Goal: Information Seeking & Learning: Learn about a topic

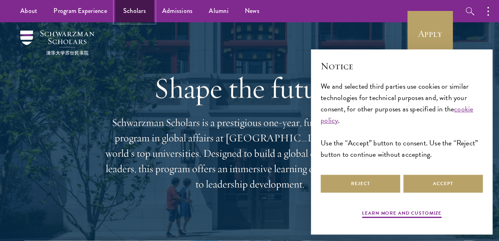
click at [133, 16] on link "Scholars" at bounding box center [134, 11] width 39 height 22
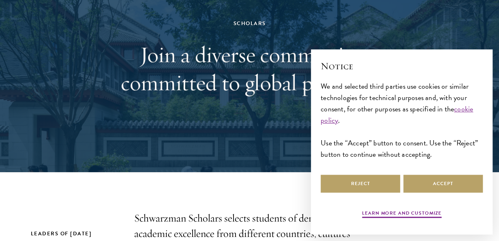
scroll to position [79, 0]
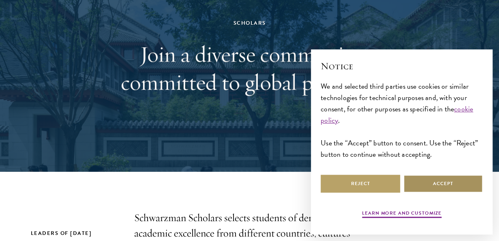
click at [436, 186] on button "Accept" at bounding box center [442, 184] width 79 height 18
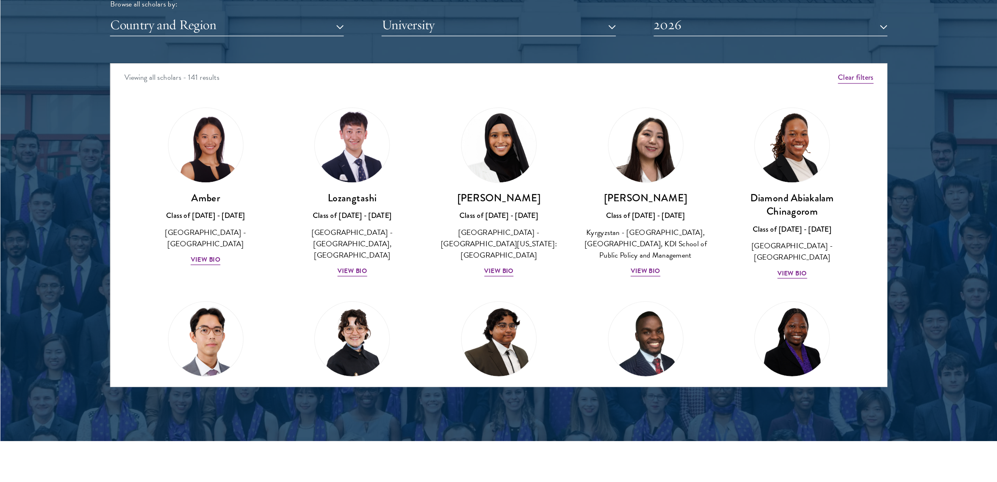
scroll to position [1028, 0]
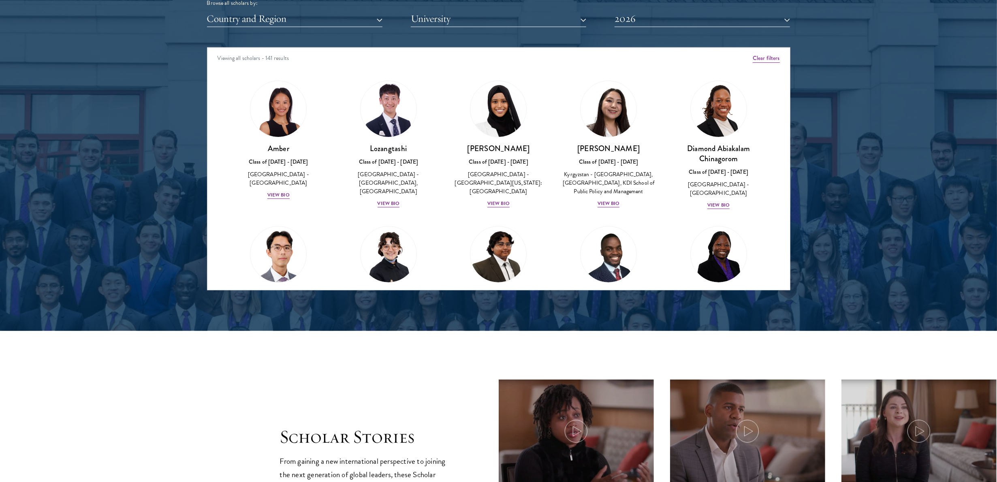
drag, startPoint x: 481, startPoint y: 0, endPoint x: 599, endPoint y: 360, distance: 378.4
click at [498, 241] on section "Scholar Stories From gaining a new international perspective to joining the nex…" at bounding box center [498, 469] width 997 height 277
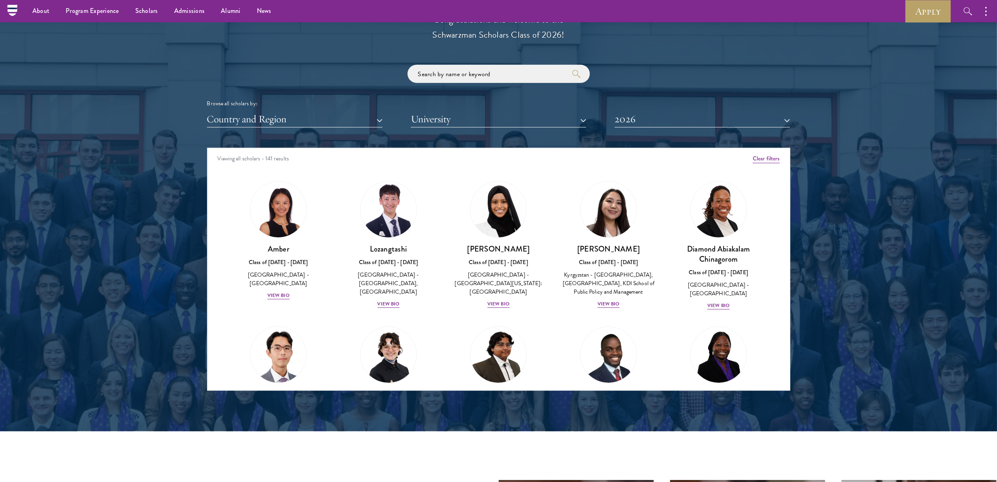
scroll to position [929, 0]
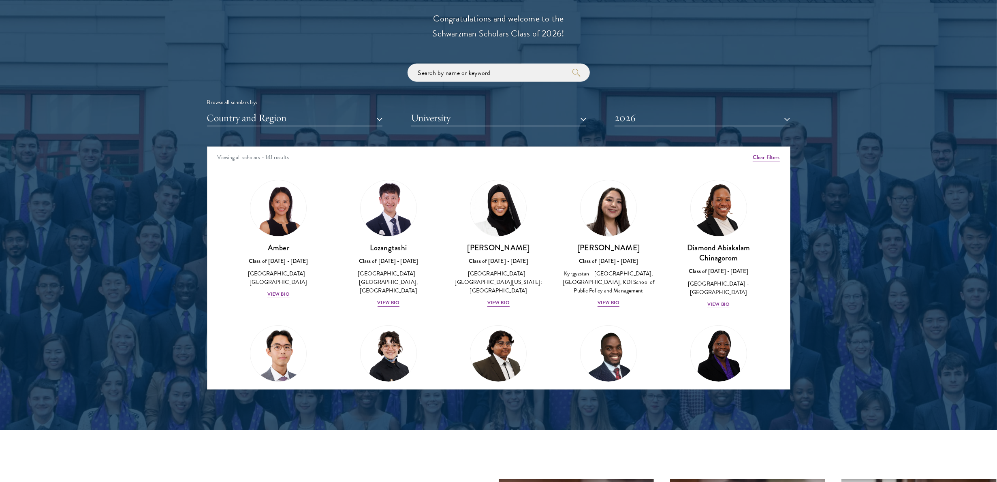
click at [498, 103] on div "Browse all scholars by:" at bounding box center [498, 102] width 583 height 9
click at [498, 116] on button "University" at bounding box center [498, 118] width 175 height 17
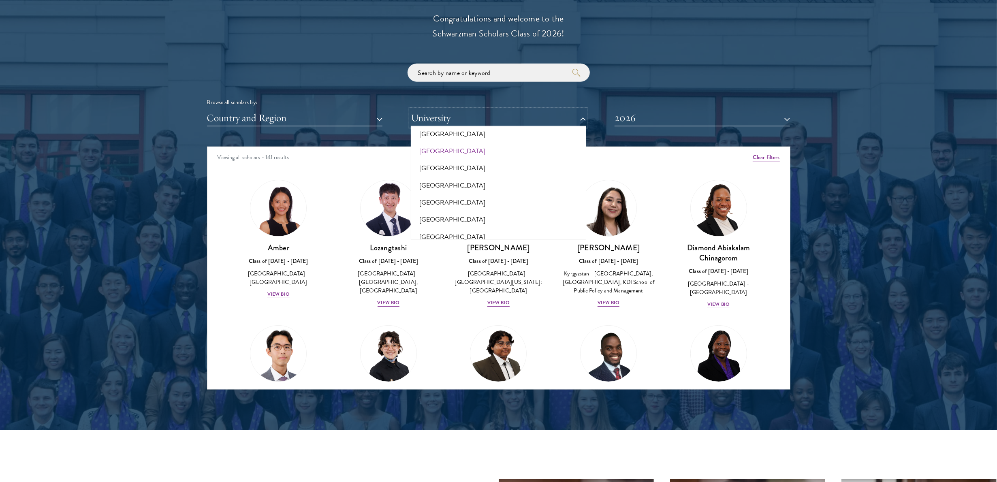
scroll to position [0, 0]
click at [443, 134] on button "All Universities" at bounding box center [498, 137] width 171 height 17
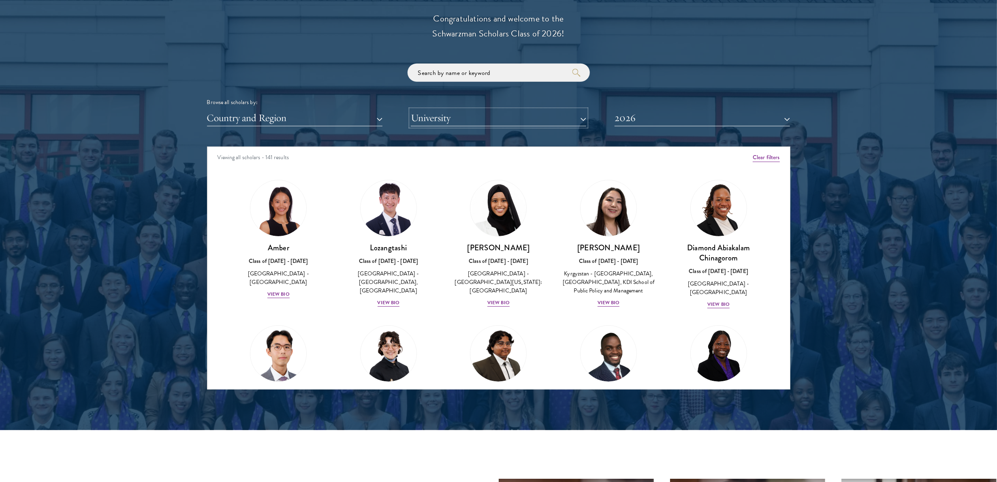
click at [432, 118] on button "University" at bounding box center [498, 118] width 175 height 17
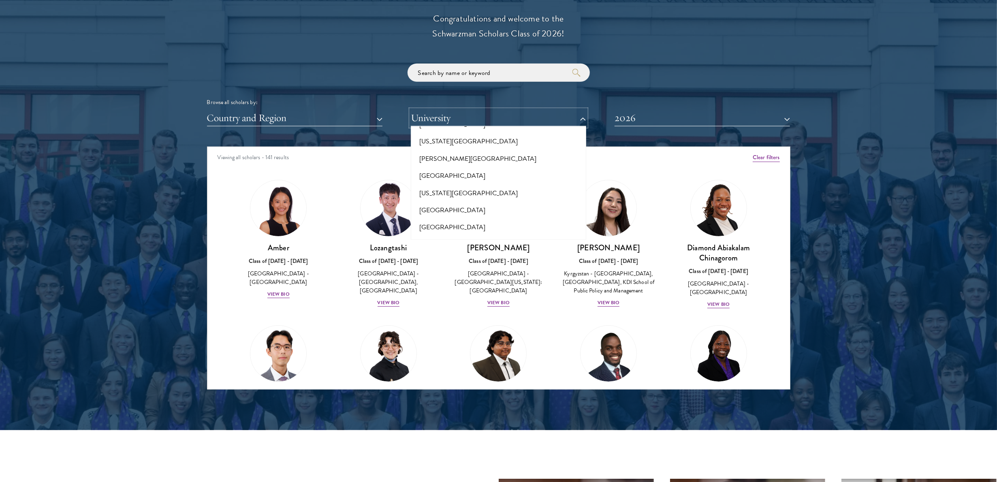
scroll to position [2968, 0]
click at [449, 241] on button "[PERSON_NAME][GEOGRAPHIC_DATA]" at bounding box center [498, 268] width 171 height 17
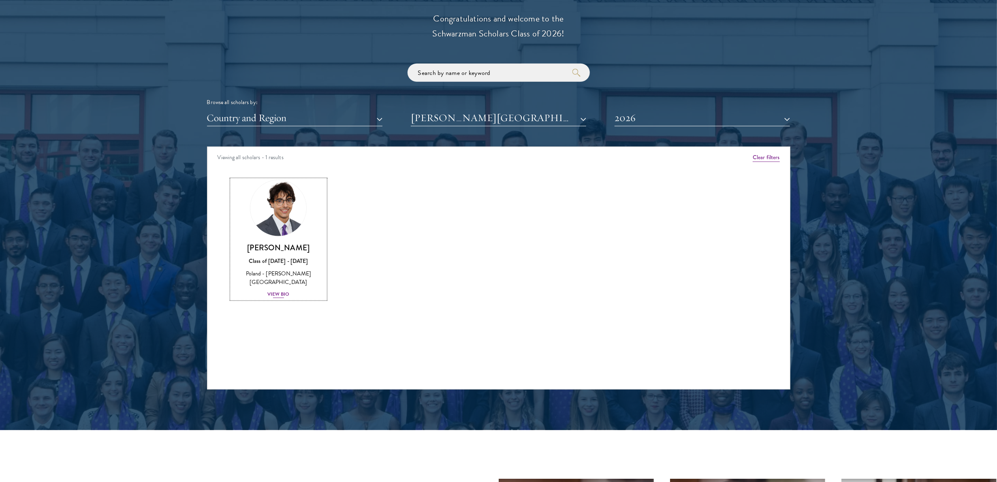
click at [277, 241] on div "Poland - [PERSON_NAME][GEOGRAPHIC_DATA]" at bounding box center [279, 277] width 94 height 17
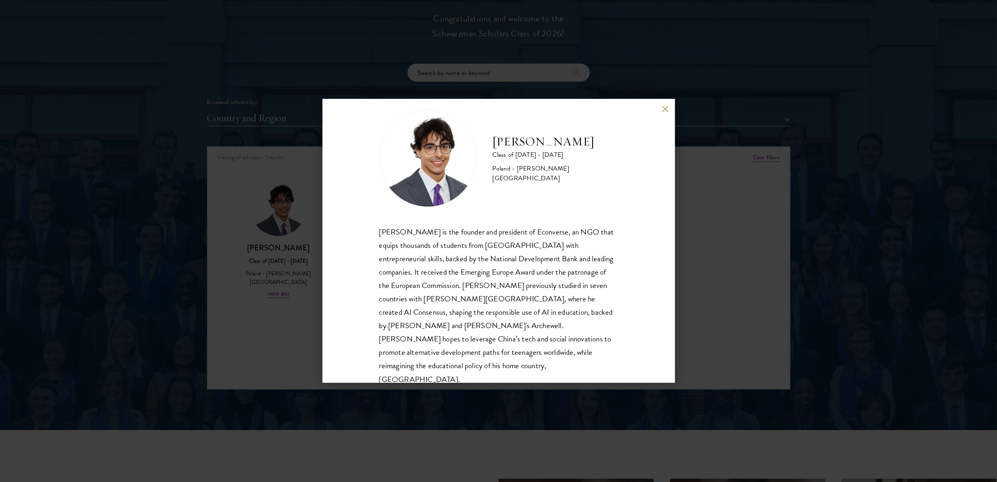
scroll to position [14, 0]
click at [498, 109] on div "[PERSON_NAME] Class of [DATE] - [DATE] [GEOGRAPHIC_DATA] - [PERSON_NAME][GEOGRA…" at bounding box center [498, 241] width 352 height 284
click at [498, 107] on button at bounding box center [665, 108] width 7 height 7
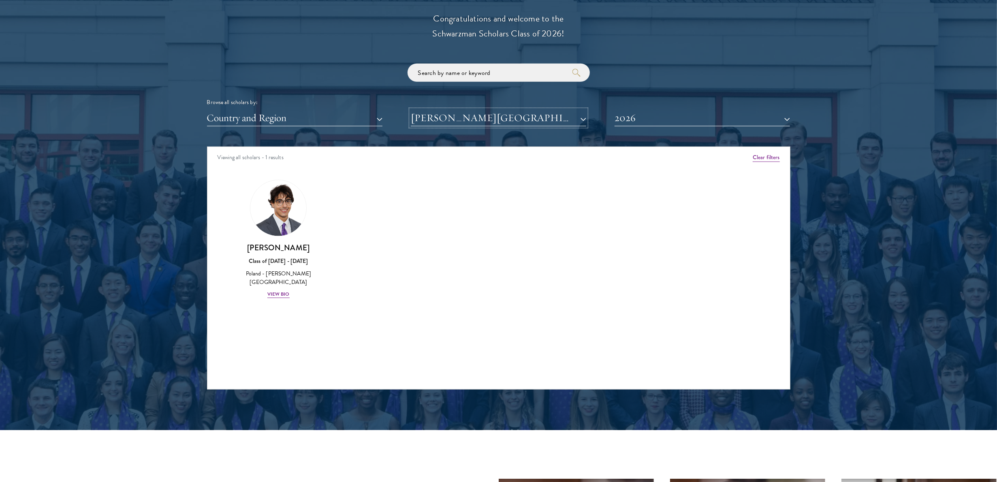
click at [498, 113] on button "[PERSON_NAME][GEOGRAPHIC_DATA]" at bounding box center [498, 118] width 175 height 17
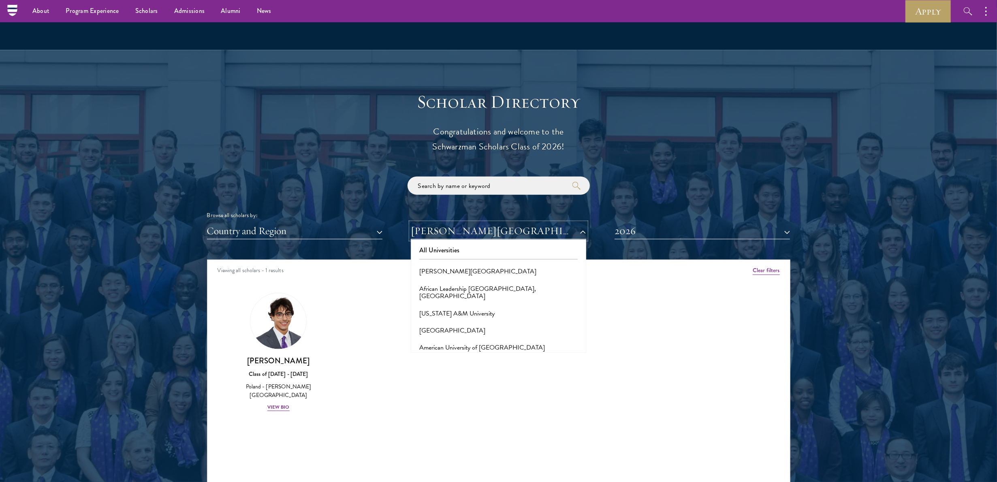
scroll to position [815, 0]
click at [430, 241] on button "All Universities" at bounding box center [498, 250] width 171 height 17
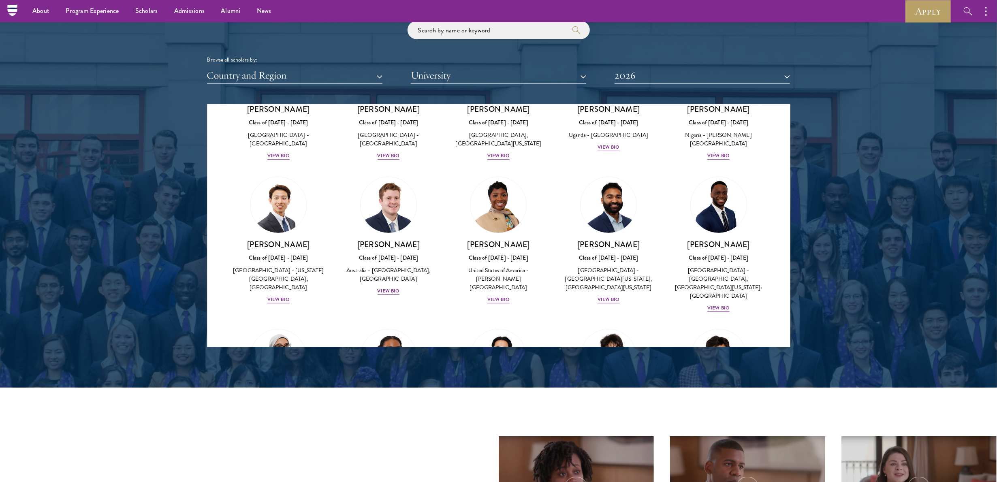
scroll to position [971, 0]
click at [324, 77] on button "Country and Region" at bounding box center [294, 76] width 175 height 17
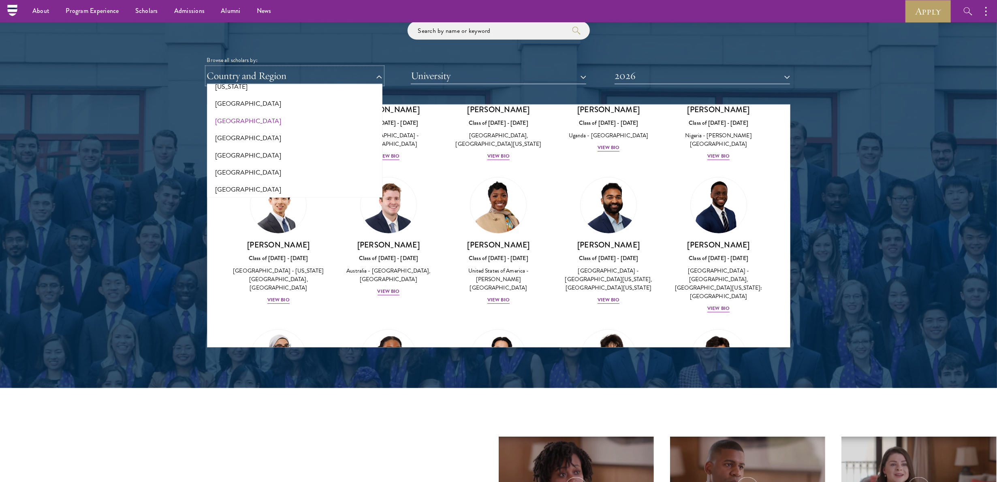
scroll to position [337, 0]
click at [227, 89] on button "[GEOGRAPHIC_DATA]" at bounding box center [294, 88] width 171 height 17
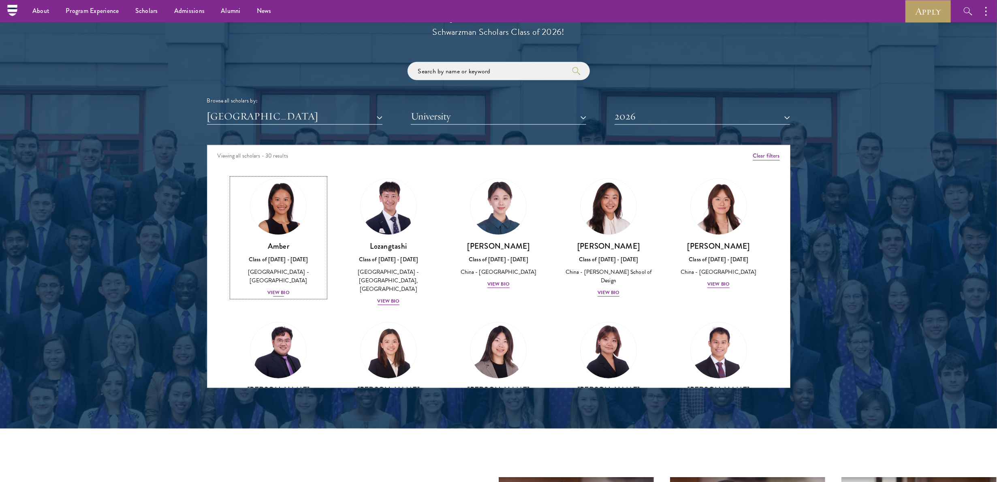
click at [294, 220] on img at bounding box center [279, 207] width 62 height 62
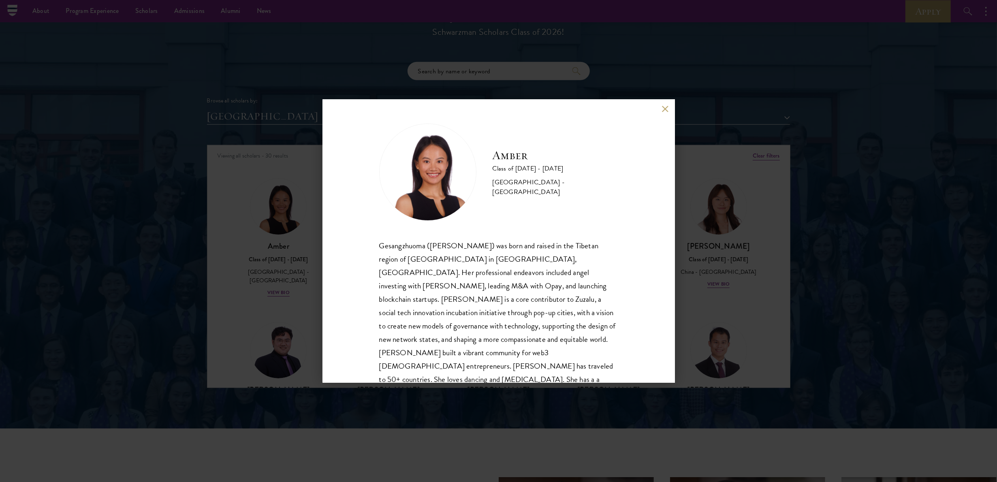
click at [436, 241] on div "Gesangzhuoma ([PERSON_NAME]) was born and raised in the Tibetan region of [GEOG…" at bounding box center [498, 326] width 239 height 174
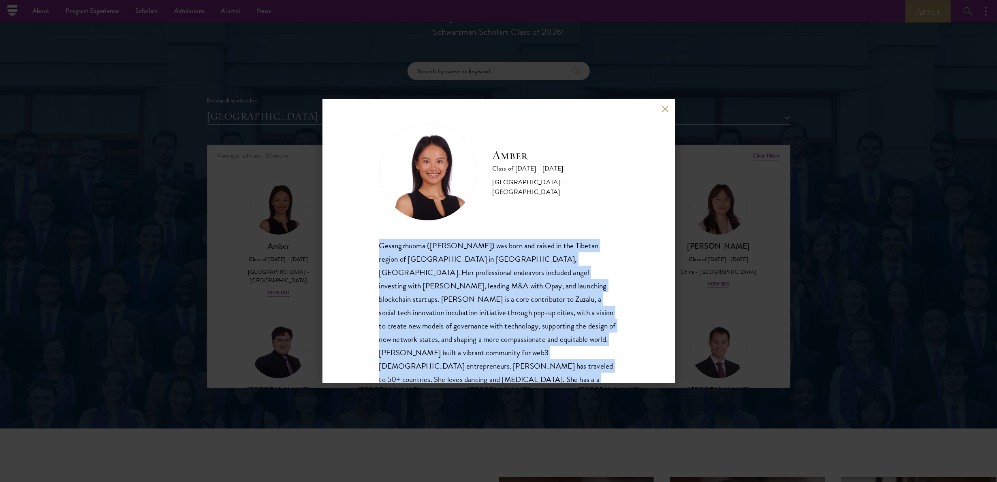
click at [436, 241] on div "Gesangzhuoma ([PERSON_NAME]) was born and raised in the Tibetan region of [GEOG…" at bounding box center [498, 326] width 239 height 174
click at [461, 241] on div "Gesangzhuoma ([PERSON_NAME]) was born and raised in the Tibetan region of [GEOG…" at bounding box center [498, 326] width 239 height 174
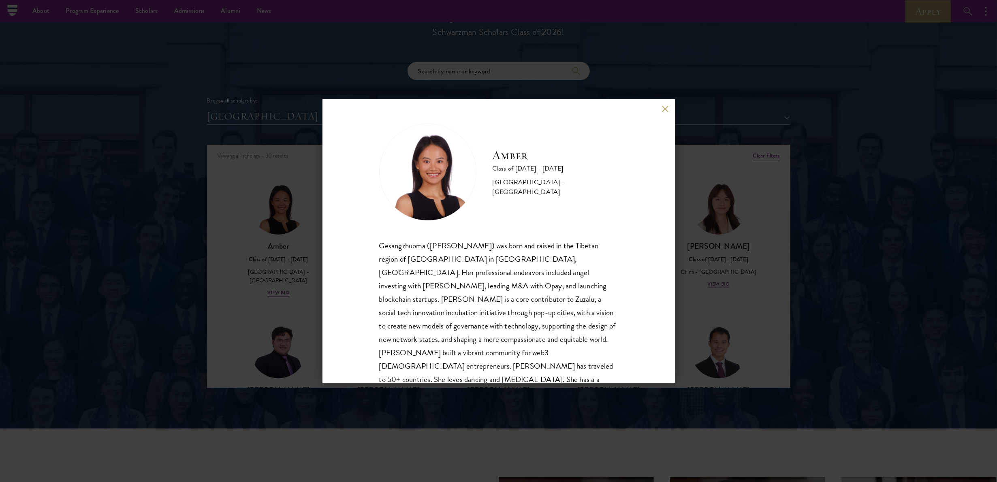
scroll to position [28, 0]
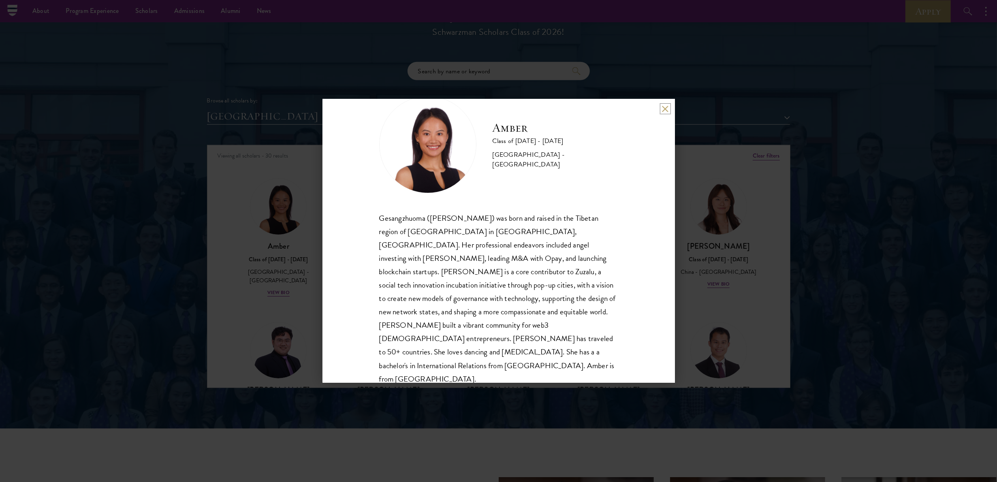
click at [498, 107] on button at bounding box center [665, 108] width 7 height 7
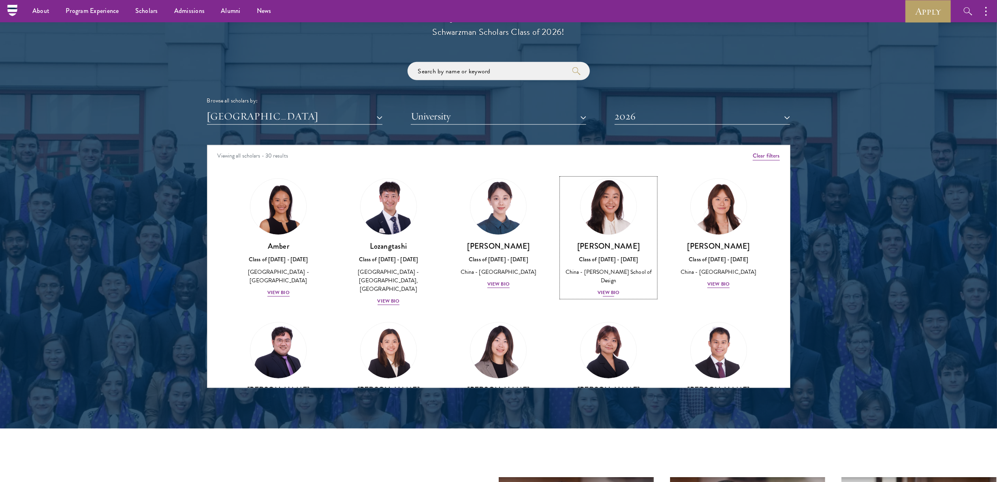
click at [498, 241] on div "[PERSON_NAME] Class of [DATE] - [DATE] [GEOGRAPHIC_DATA] - [PERSON_NAME][GEOGRA…" at bounding box center [608, 269] width 94 height 56
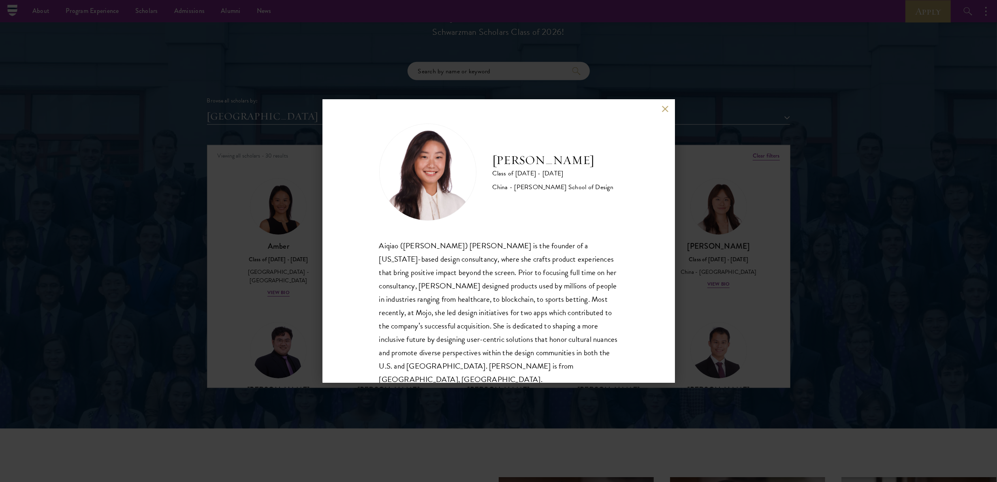
click at [498, 109] on div "[PERSON_NAME] Class of [DATE] - [DATE] China - [PERSON_NAME] School of Design […" at bounding box center [498, 241] width 352 height 284
click at [498, 106] on button at bounding box center [665, 108] width 7 height 7
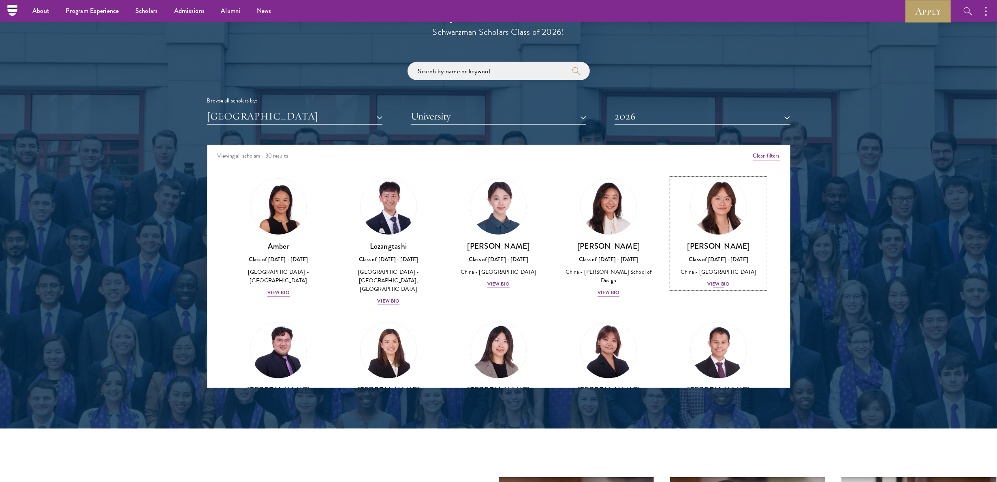
click at [498, 241] on div "[PERSON_NAME] Class of [DATE] - [DATE] [GEOGRAPHIC_DATA] - [GEOGRAPHIC_DATA] Vi…" at bounding box center [719, 265] width 94 height 48
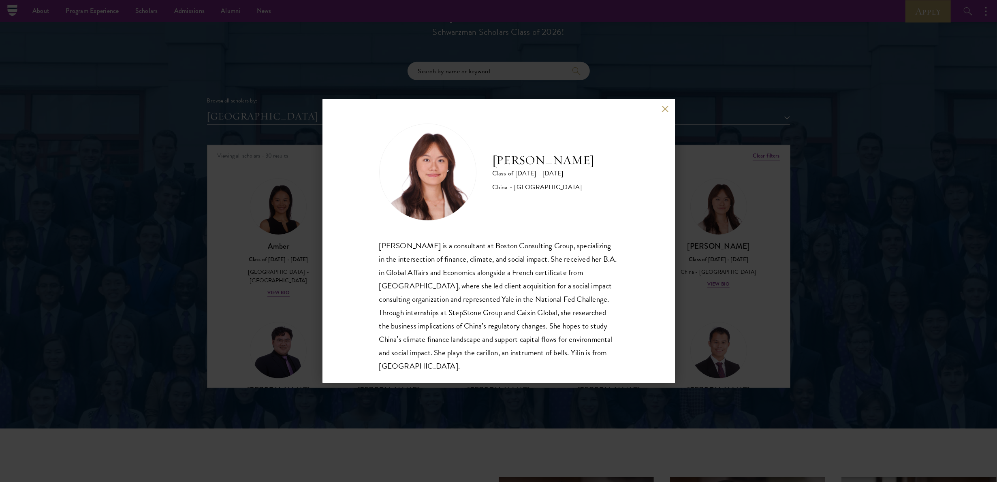
click at [498, 107] on button at bounding box center [665, 108] width 7 height 7
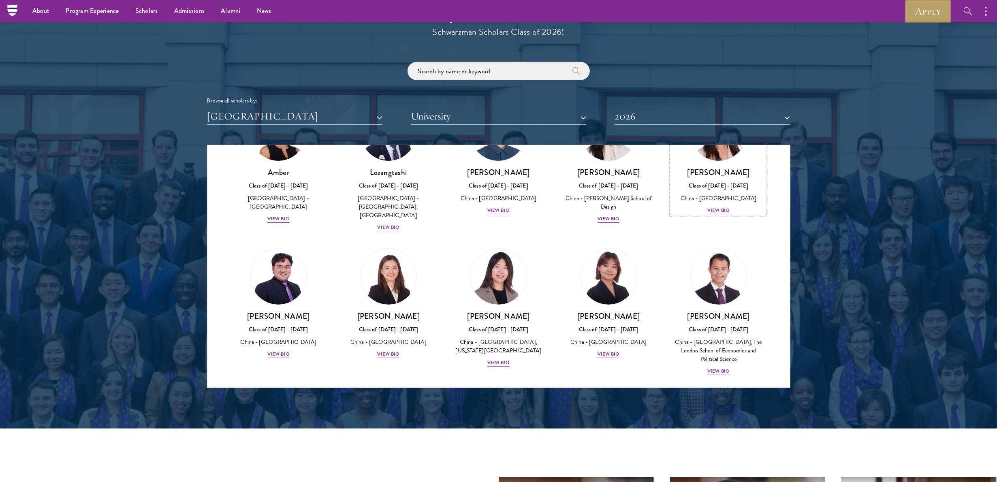
scroll to position [75, 0]
click at [498, 241] on img at bounding box center [609, 276] width 62 height 62
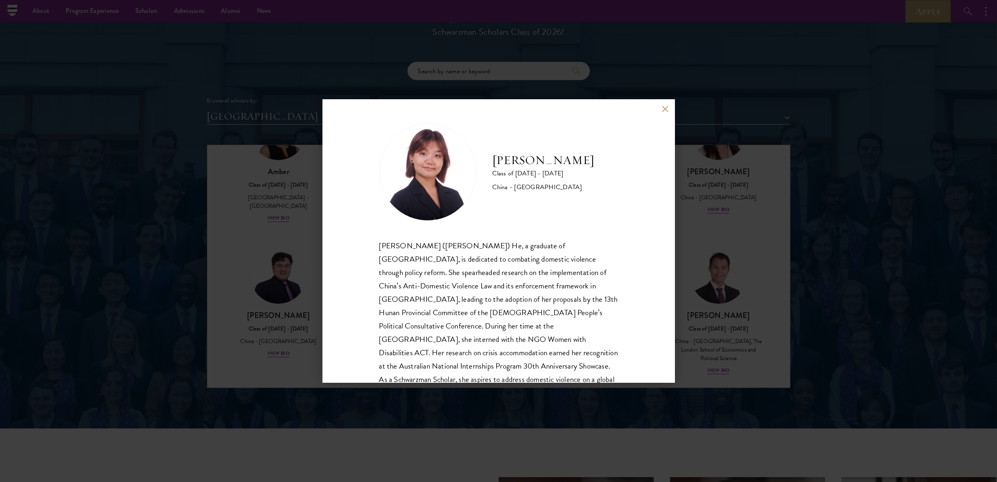
click at [498, 111] on button at bounding box center [665, 108] width 7 height 7
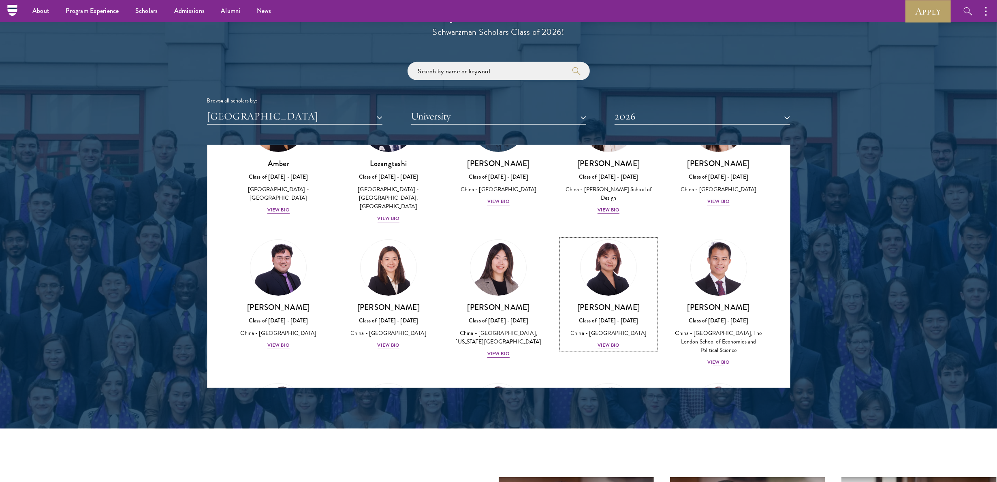
scroll to position [98, 0]
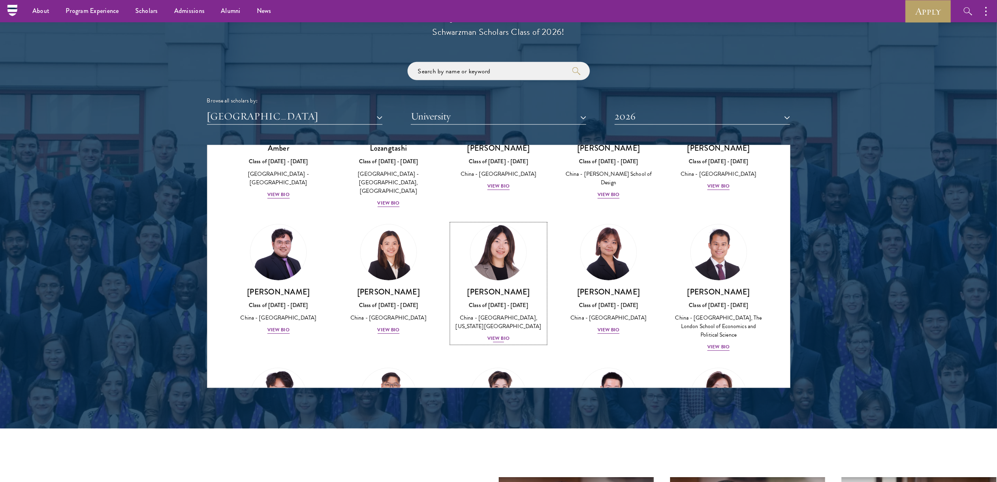
click at [498, 241] on link "[PERSON_NAME] Class of [DATE] - [DATE] [GEOGRAPHIC_DATA] - [GEOGRAPHIC_DATA], […" at bounding box center [499, 283] width 94 height 119
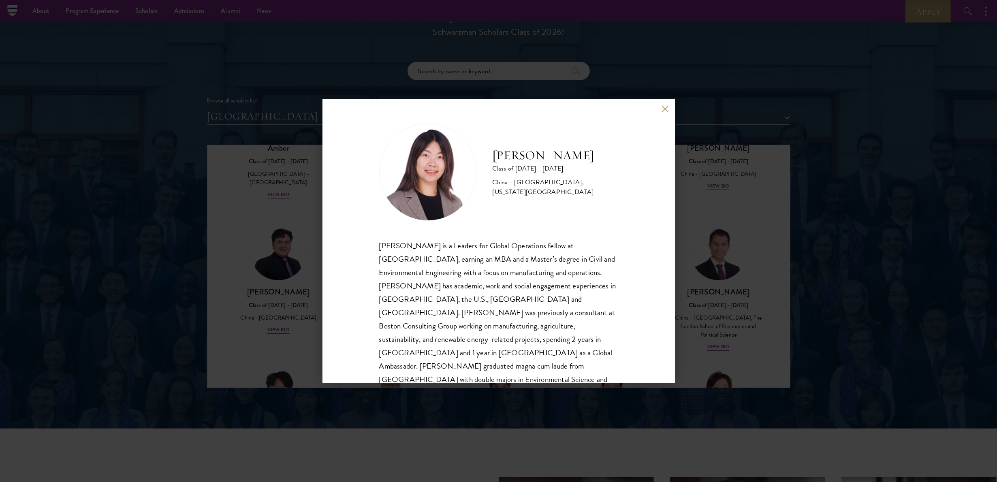
click at [498, 108] on button at bounding box center [665, 108] width 7 height 7
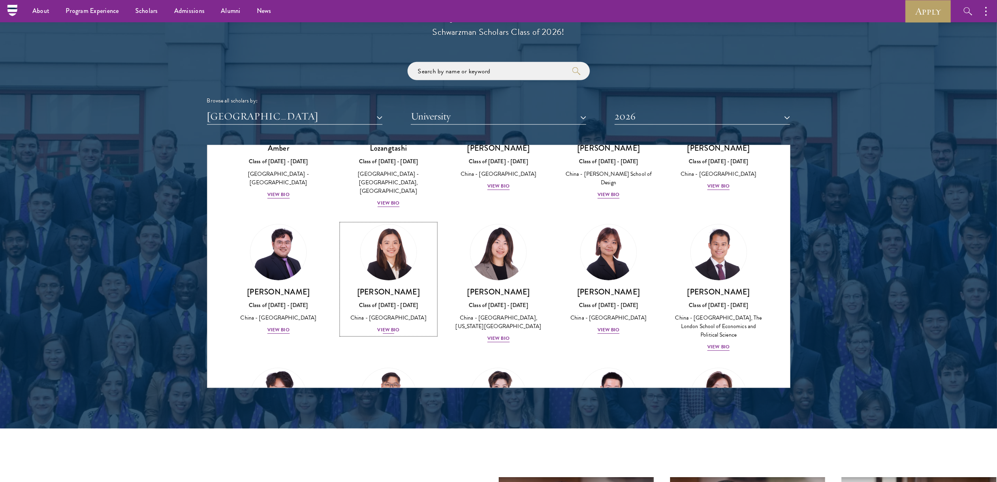
drag, startPoint x: 405, startPoint y: 264, endPoint x: 382, endPoint y: 259, distance: 23.5
click at [382, 241] on img at bounding box center [389, 253] width 62 height 62
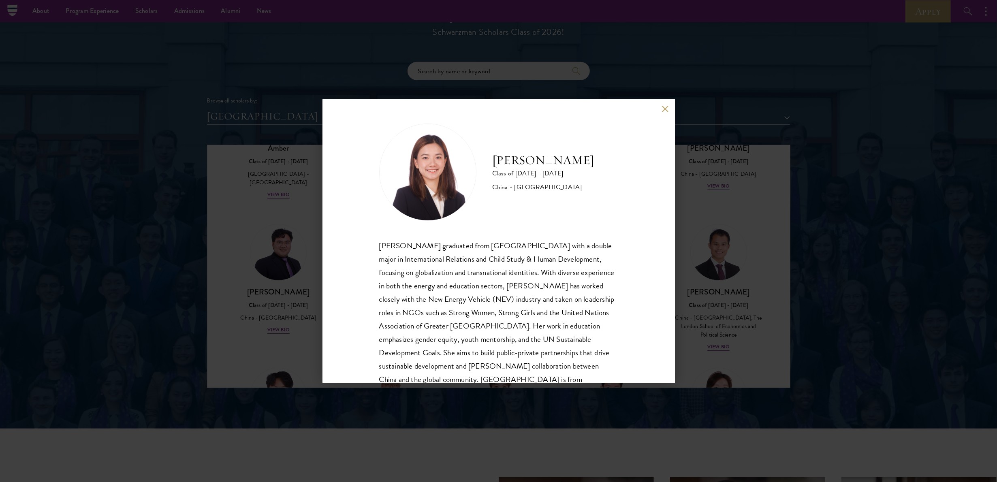
click at [498, 105] on button at bounding box center [665, 108] width 7 height 7
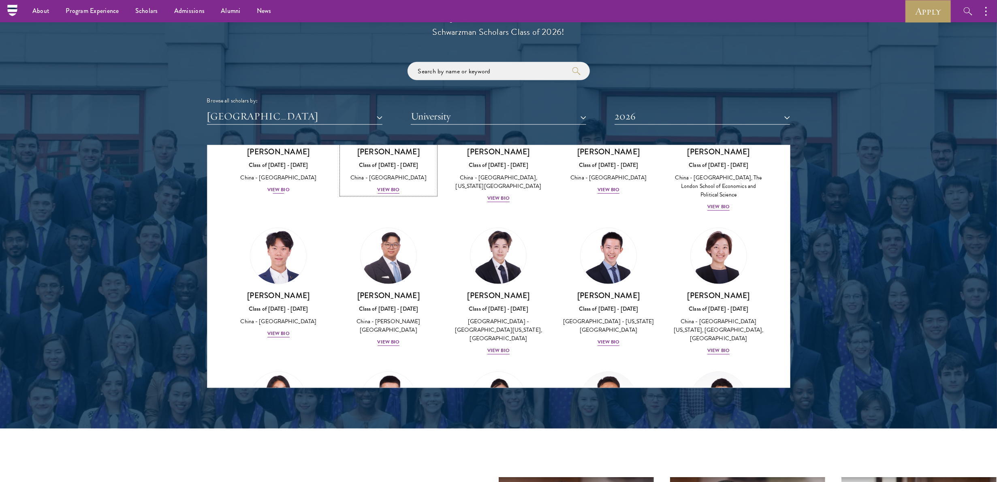
scroll to position [268, 0]
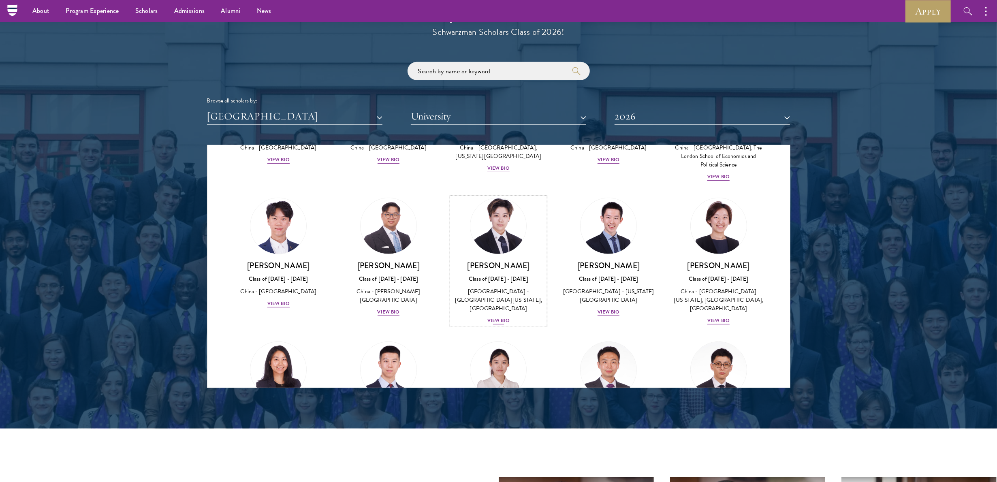
click at [498, 225] on img at bounding box center [499, 226] width 62 height 62
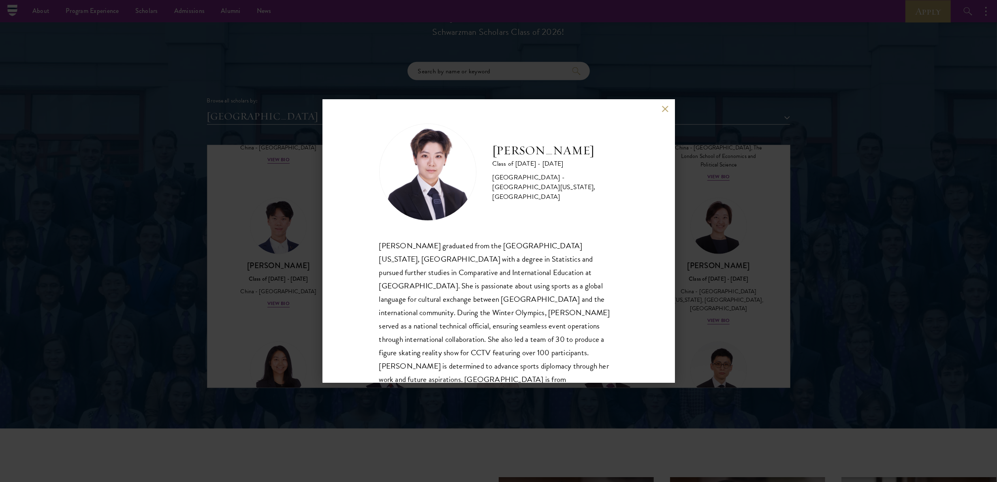
click at [498, 109] on button at bounding box center [665, 108] width 7 height 7
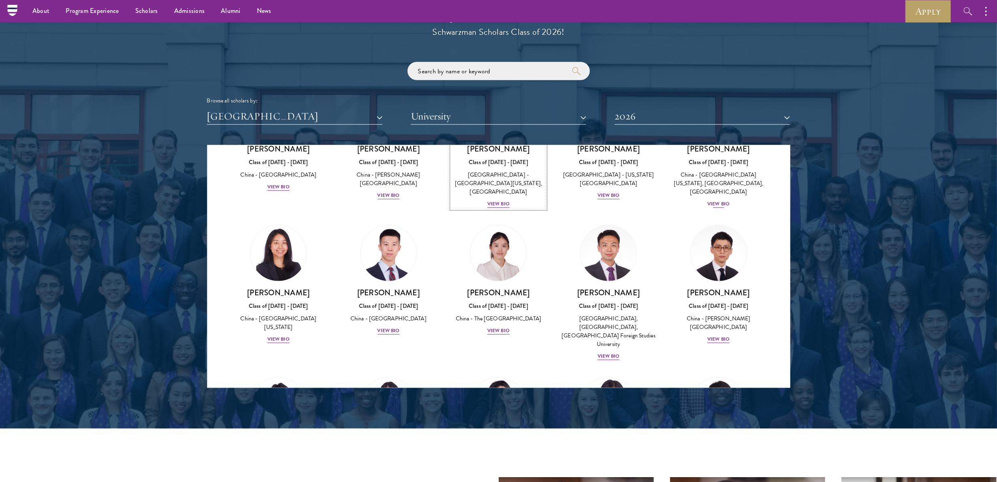
scroll to position [386, 0]
click at [498, 171] on div "China - [GEOGRAPHIC_DATA][US_STATE], [GEOGRAPHIC_DATA], [GEOGRAPHIC_DATA]" at bounding box center [719, 183] width 94 height 26
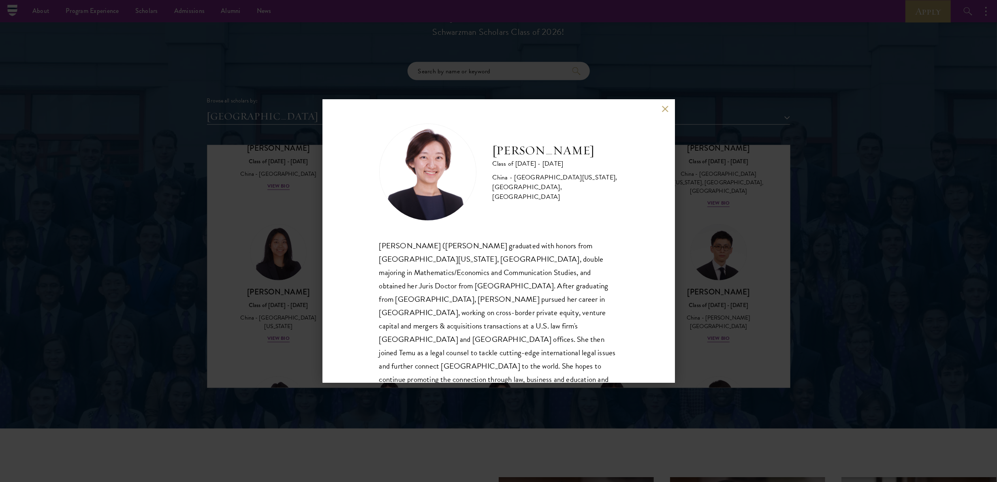
click at [498, 112] on button at bounding box center [665, 108] width 7 height 7
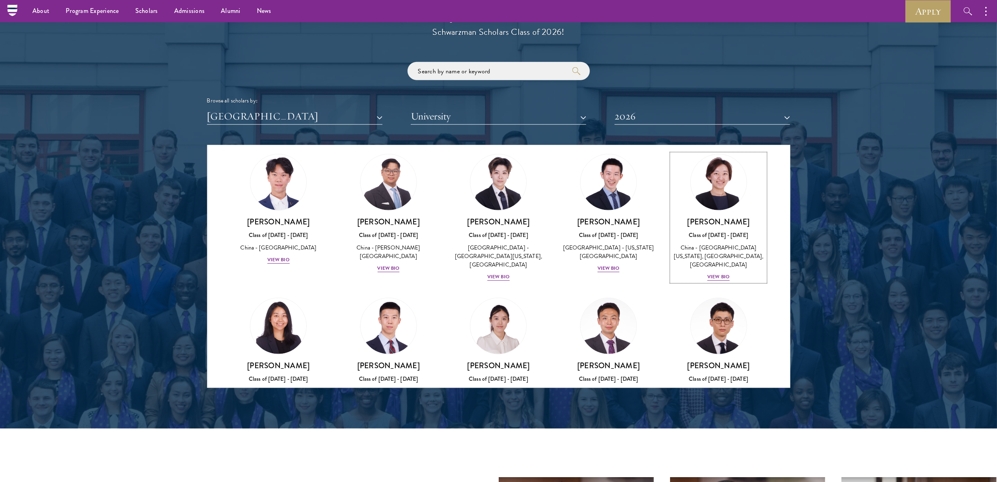
scroll to position [355, 0]
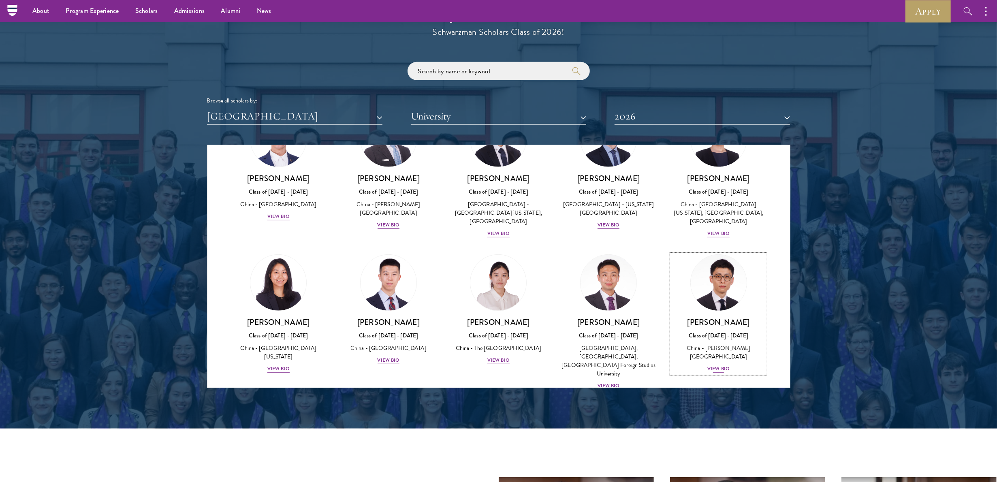
click at [498, 241] on h3 "[PERSON_NAME]" at bounding box center [719, 322] width 94 height 10
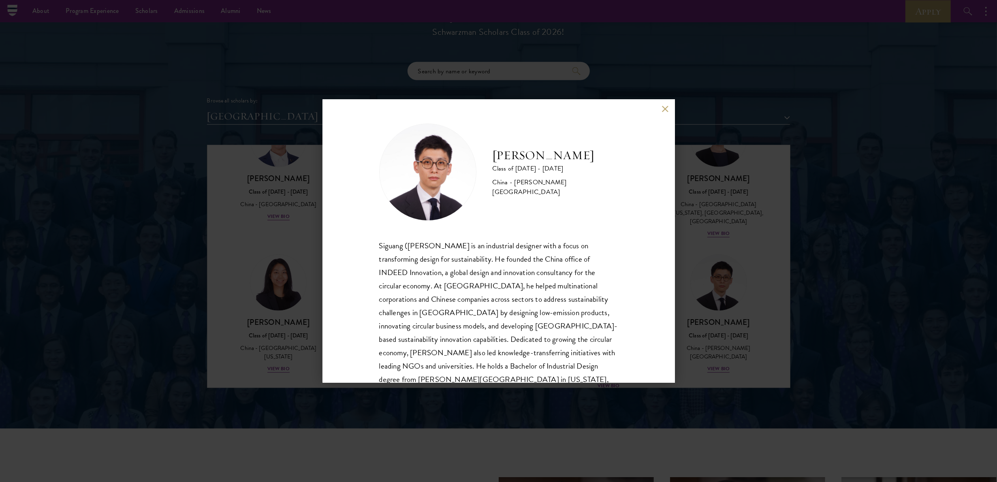
click at [498, 109] on button at bounding box center [665, 108] width 7 height 7
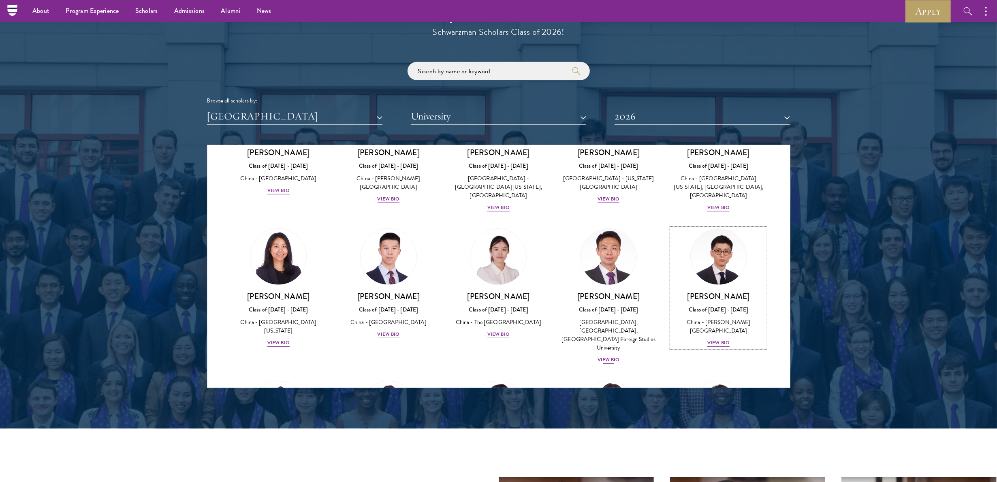
scroll to position [402, 0]
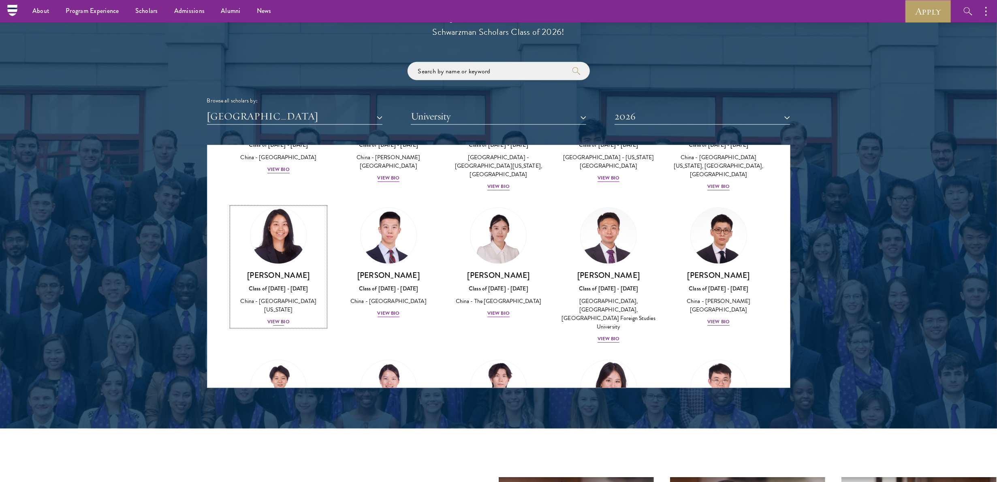
click at [255, 241] on link "[PERSON_NAME] Class of [DATE] - [DATE] [GEOGRAPHIC_DATA] - [GEOGRAPHIC_DATA][US…" at bounding box center [279, 266] width 94 height 119
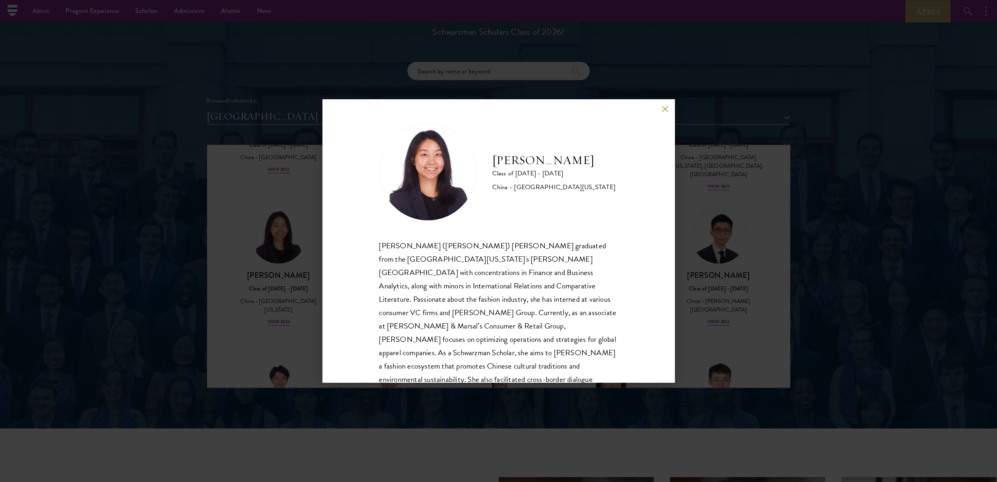
click at [498, 111] on button at bounding box center [665, 108] width 7 height 7
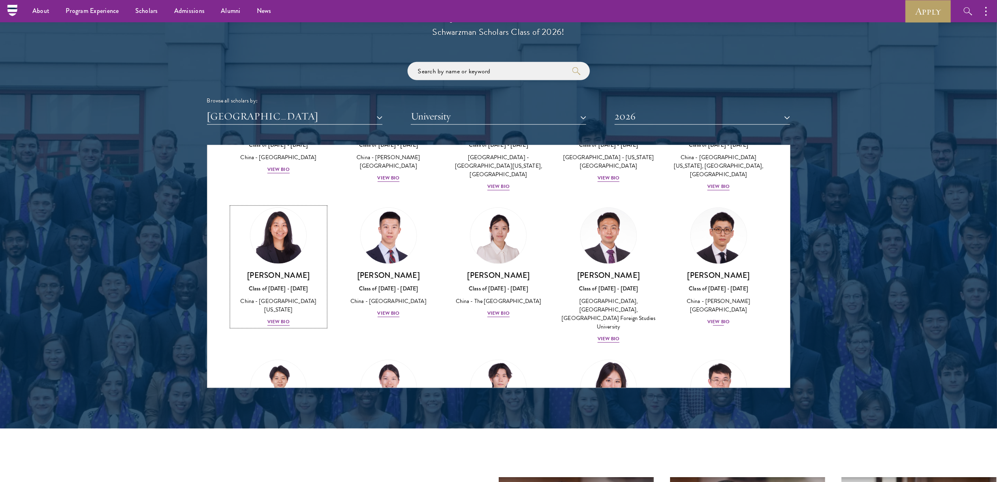
scroll to position [512, 0]
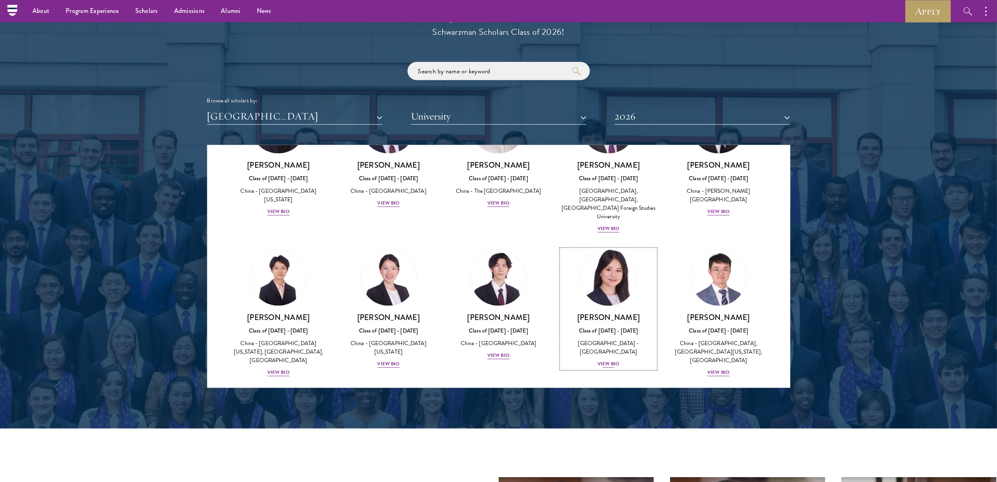
click at [498, 241] on img at bounding box center [609, 278] width 62 height 62
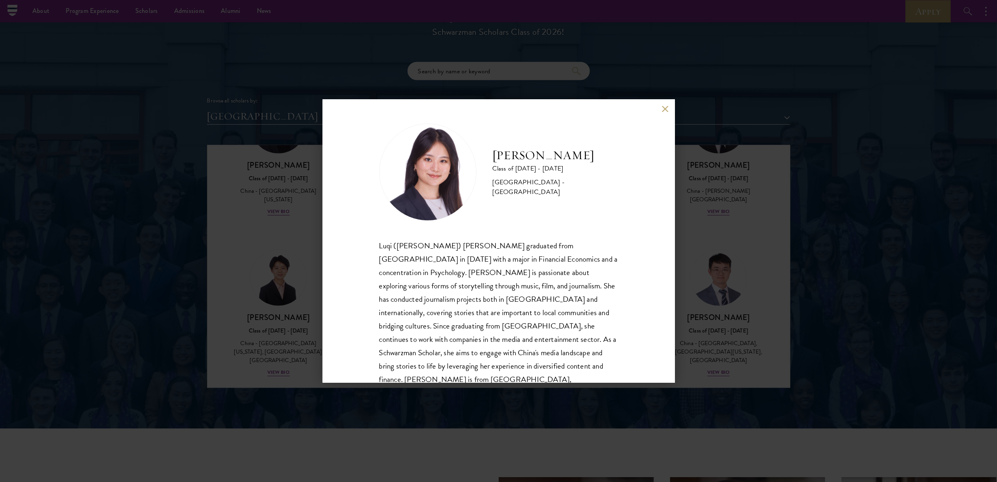
scroll to position [14, 0]
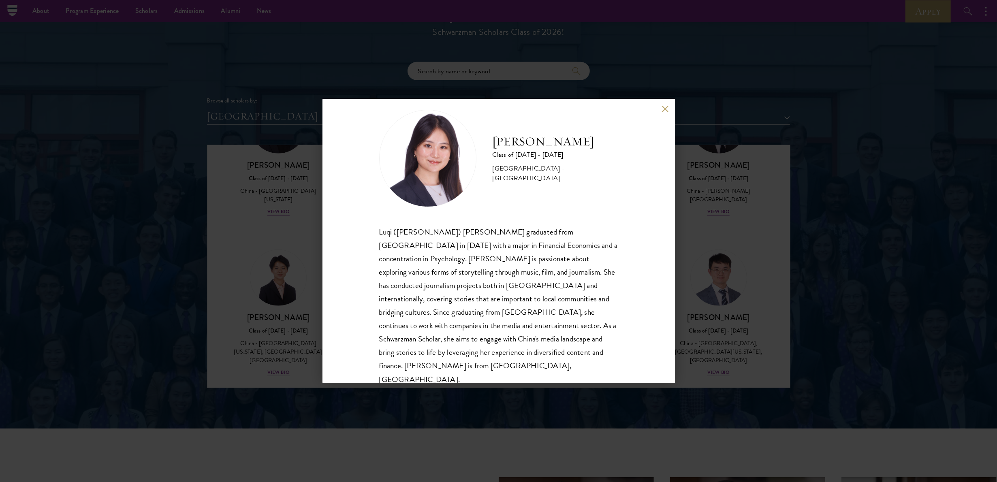
click at [498, 108] on button at bounding box center [665, 108] width 7 height 7
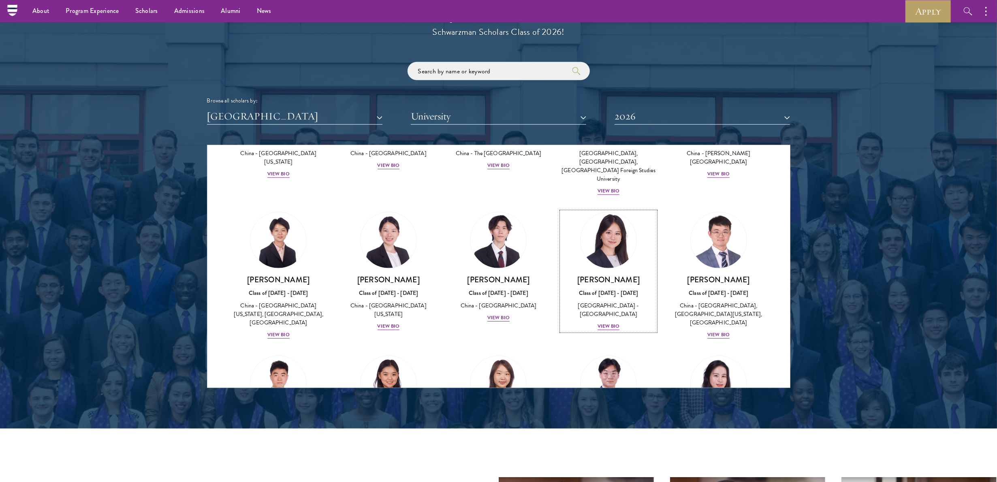
scroll to position [552, 0]
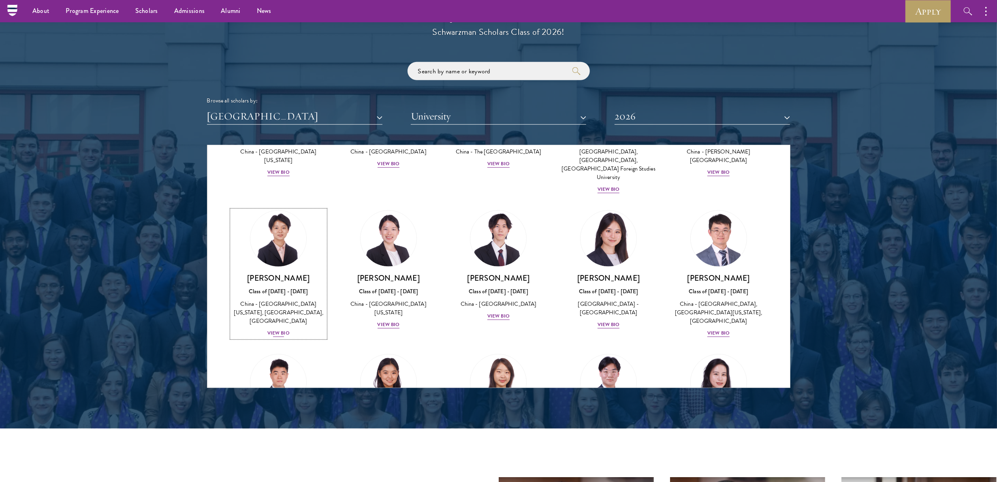
click at [300, 241] on div "China - [GEOGRAPHIC_DATA][US_STATE], [GEOGRAPHIC_DATA], [GEOGRAPHIC_DATA]" at bounding box center [279, 313] width 94 height 26
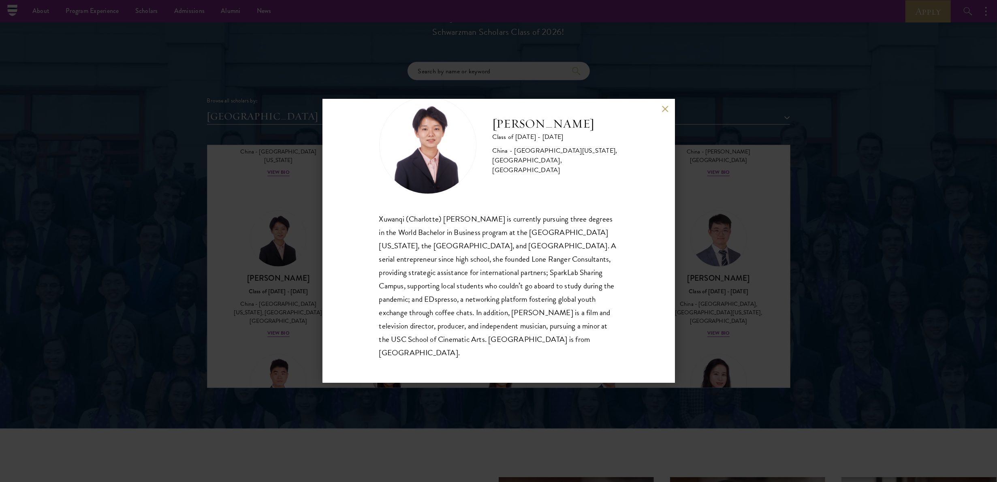
scroll to position [28, 0]
click at [498, 105] on button at bounding box center [665, 108] width 7 height 7
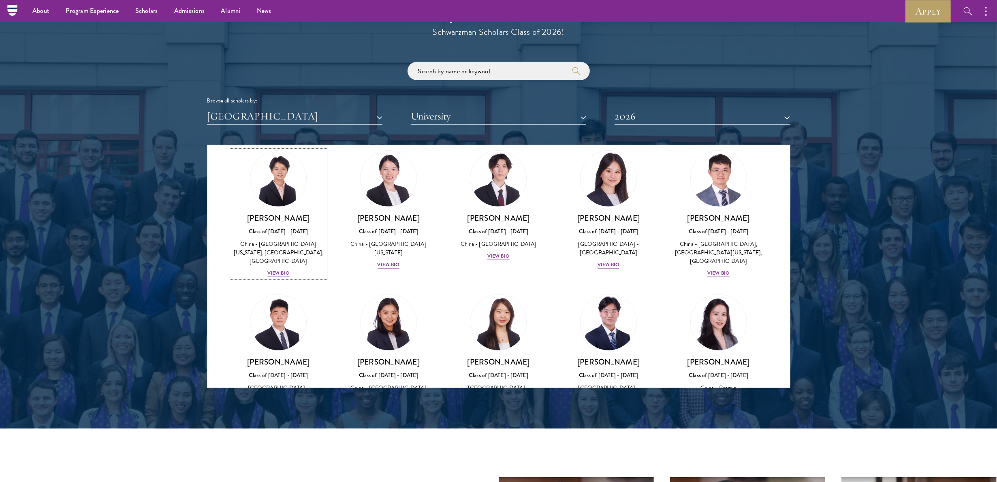
scroll to position [645, 0]
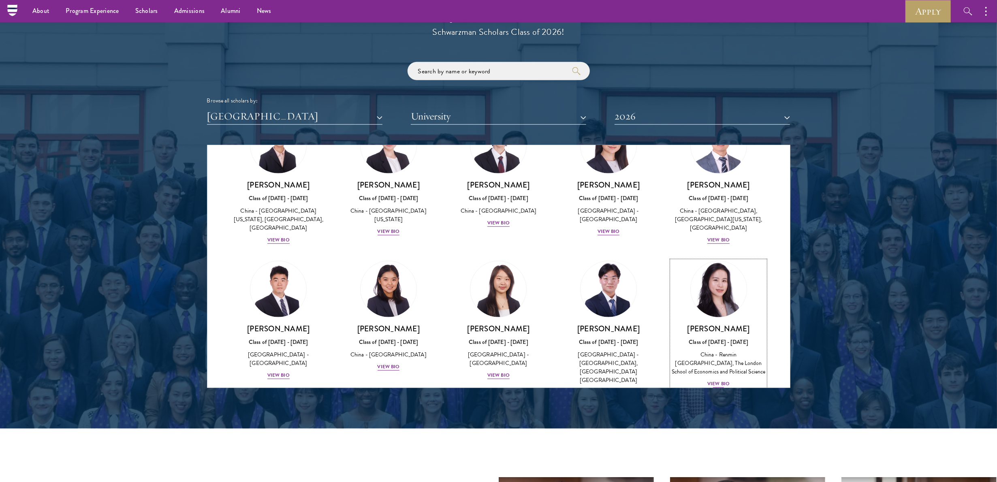
click at [498, 241] on h3 "[PERSON_NAME]" at bounding box center [719, 329] width 94 height 10
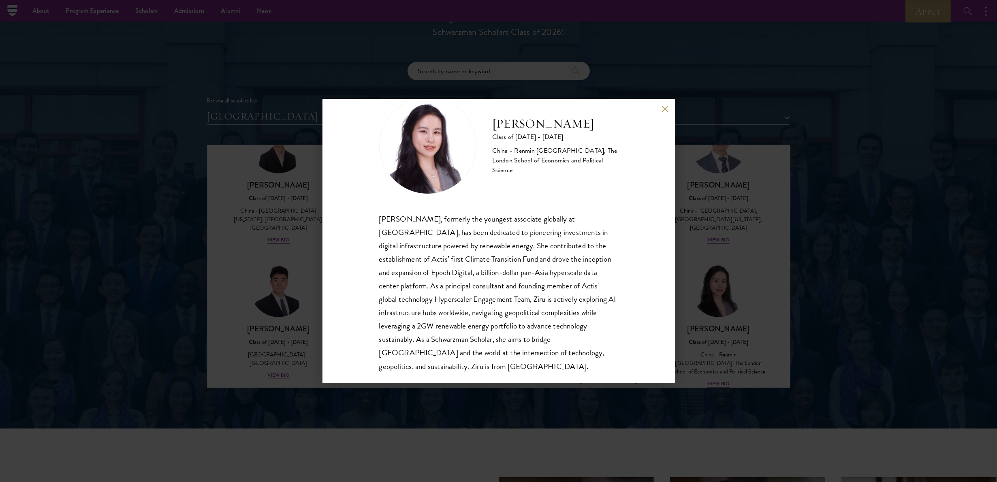
scroll to position [31, 0]
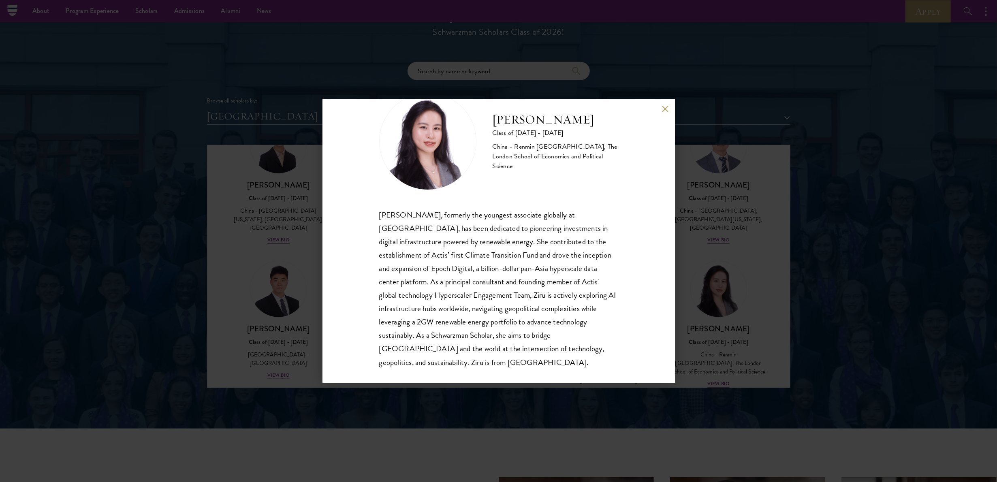
click at [498, 108] on button at bounding box center [665, 108] width 7 height 7
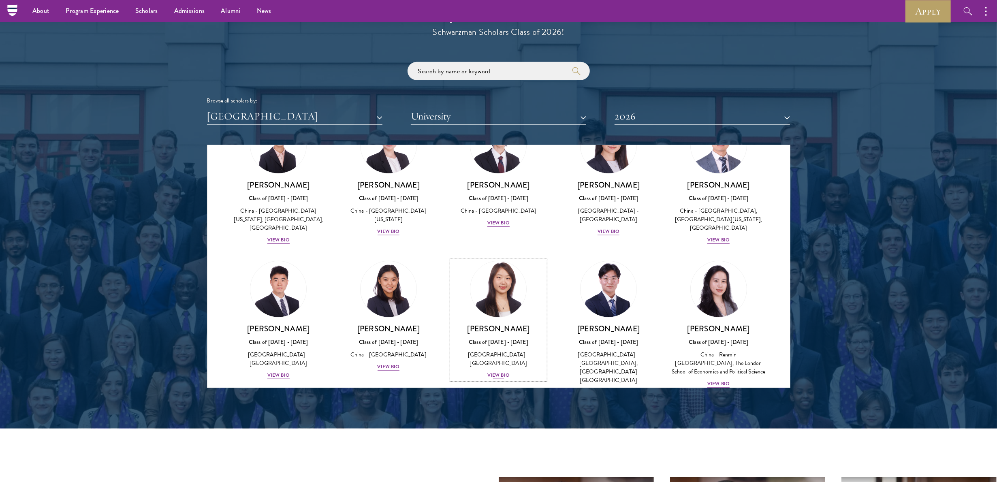
click at [498, 241] on div "Class of [DATE] - [DATE]" at bounding box center [499, 342] width 94 height 9
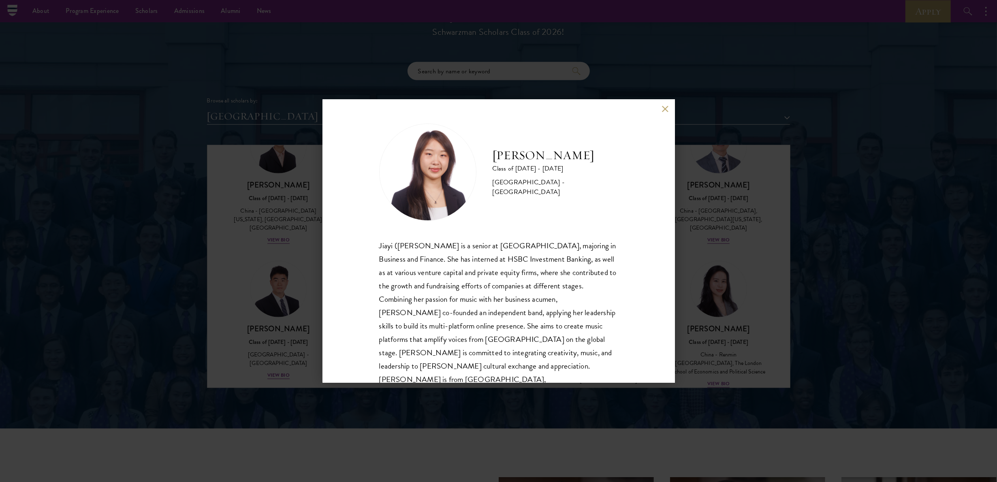
click at [498, 107] on button at bounding box center [665, 108] width 7 height 7
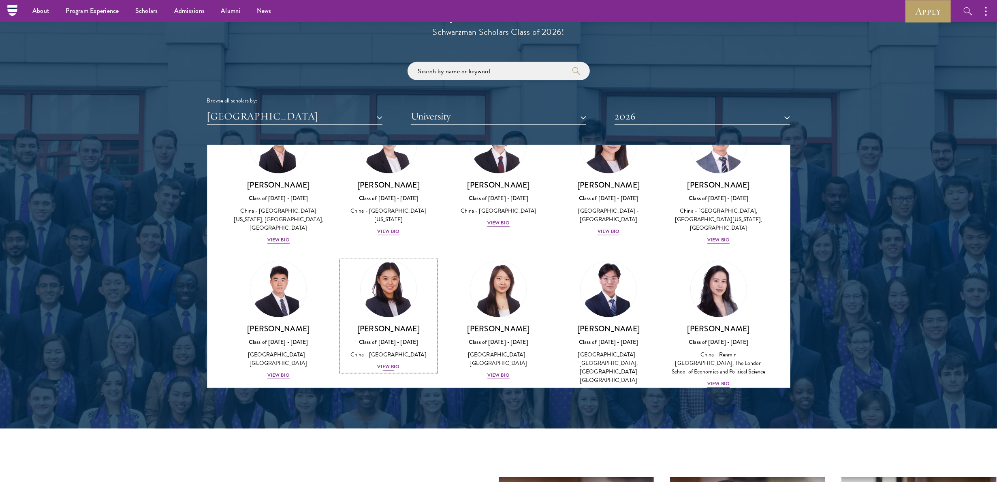
click at [414, 241] on link "[PERSON_NAME] Class of [DATE] - [DATE] [GEOGRAPHIC_DATA] - [GEOGRAPHIC_DATA] Vi…" at bounding box center [388, 316] width 94 height 111
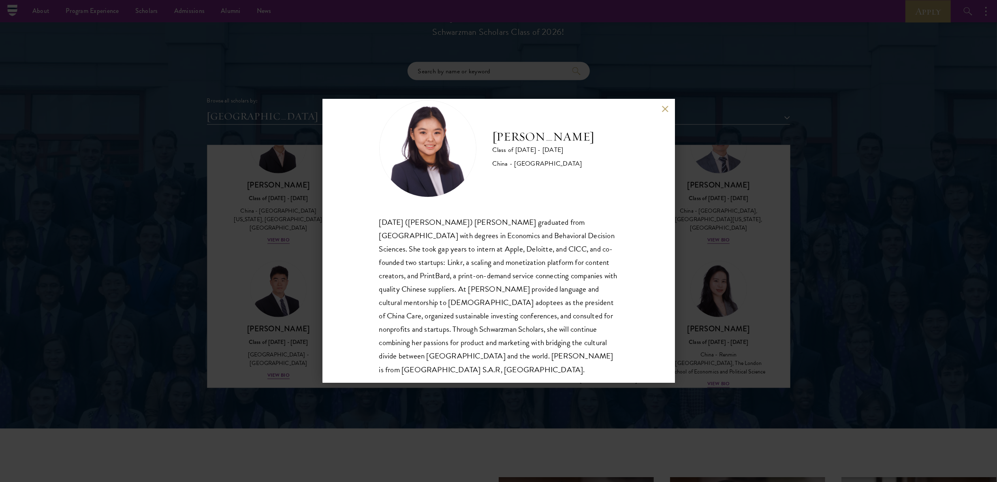
scroll to position [28, 0]
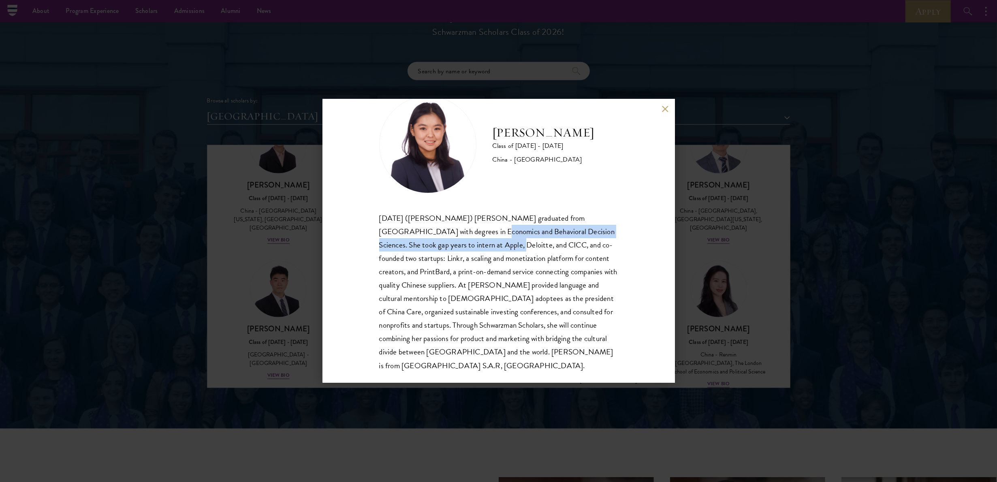
drag, startPoint x: 428, startPoint y: 232, endPoint x: 470, endPoint y: 243, distance: 43.2
click at [470, 241] on div "[DATE] ([PERSON_NAME]) [PERSON_NAME] graduated from [GEOGRAPHIC_DATA] with degr…" at bounding box center [498, 291] width 239 height 161
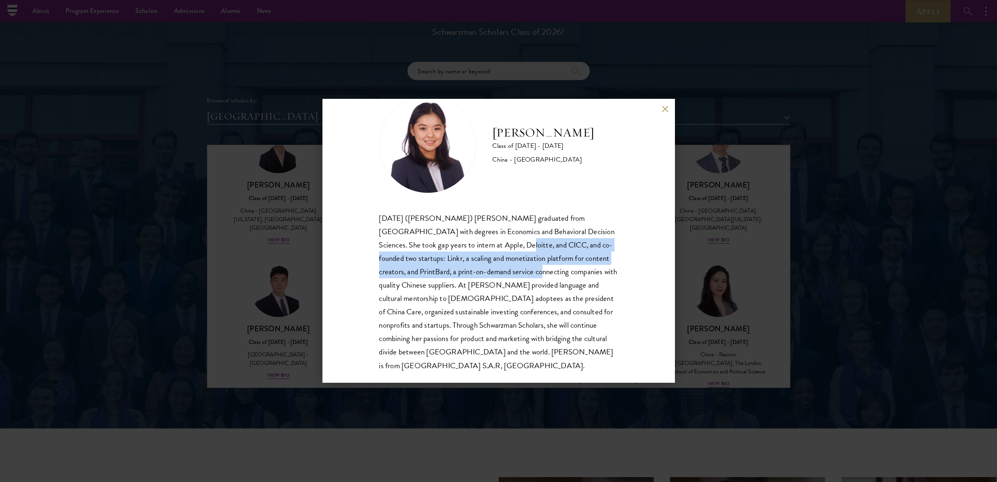
drag, startPoint x: 474, startPoint y: 249, endPoint x: 511, endPoint y: 270, distance: 43.0
click at [498, 241] on div "[DATE] ([PERSON_NAME]) [PERSON_NAME] graduated from [GEOGRAPHIC_DATA] with degr…" at bounding box center [498, 291] width 239 height 161
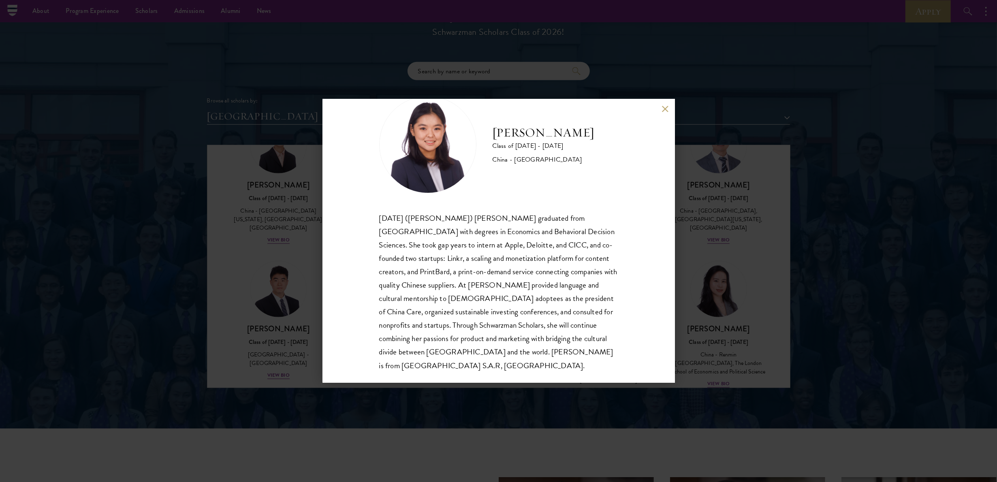
click at [498, 241] on div "[DATE] ([PERSON_NAME]) [PERSON_NAME] graduated from [GEOGRAPHIC_DATA] with degr…" at bounding box center [498, 291] width 239 height 161
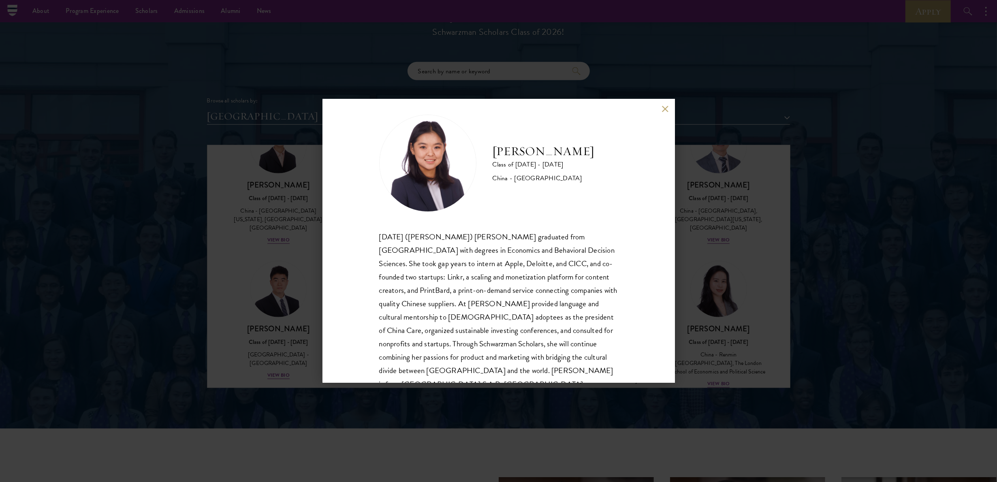
scroll to position [0, 0]
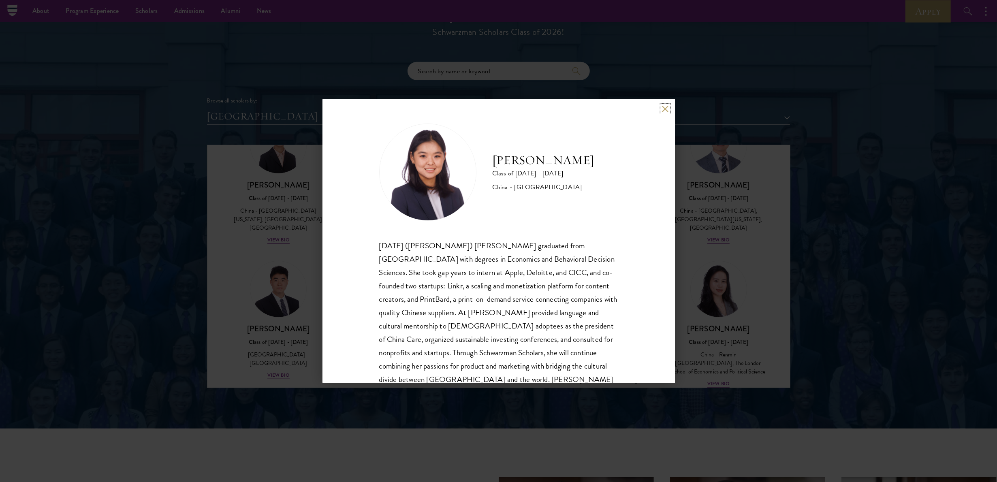
click at [498, 107] on button at bounding box center [665, 108] width 7 height 7
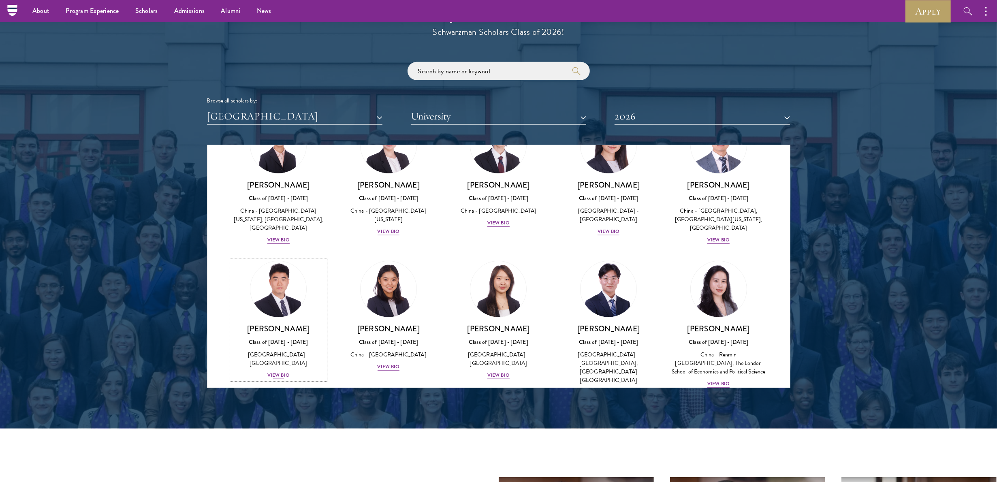
click at [282, 241] on div "[PERSON_NAME] Class of [DATE] - [DATE] [GEOGRAPHIC_DATA] - [GEOGRAPHIC_DATA] Vi…" at bounding box center [279, 352] width 94 height 56
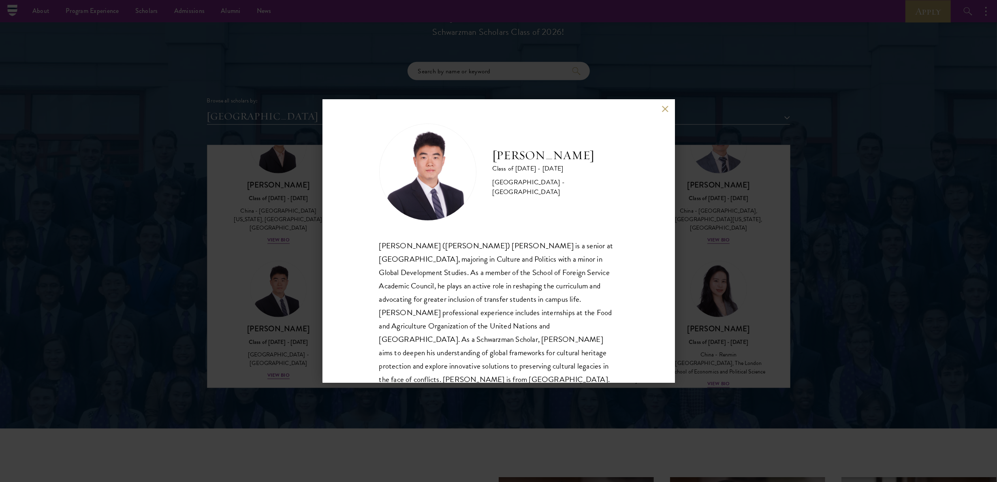
scroll to position [2, 0]
click at [498, 106] on button at bounding box center [665, 108] width 7 height 7
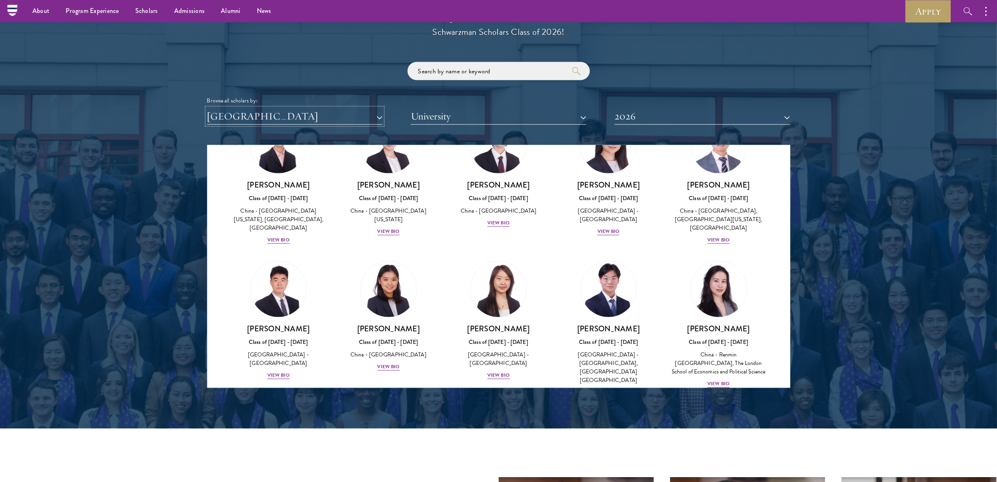
click at [356, 113] on button "[GEOGRAPHIC_DATA]" at bounding box center [294, 116] width 175 height 17
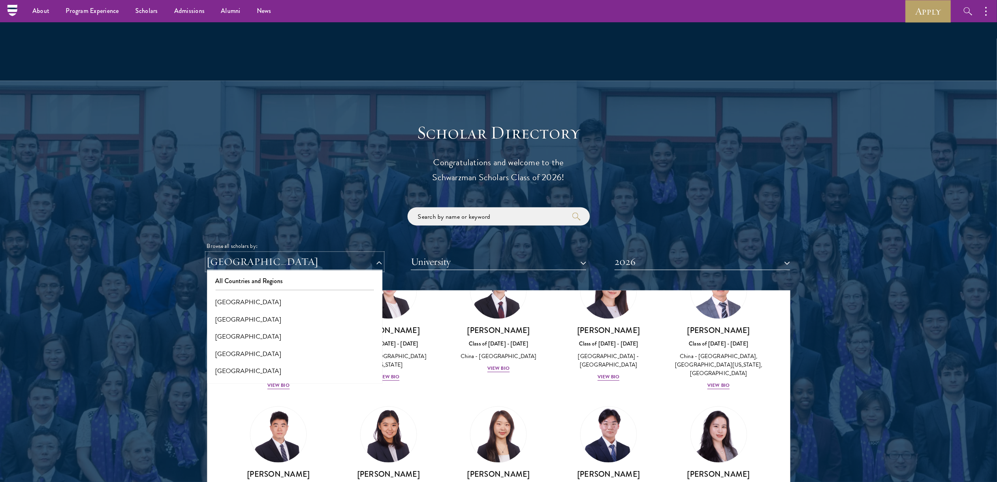
scroll to position [766, 0]
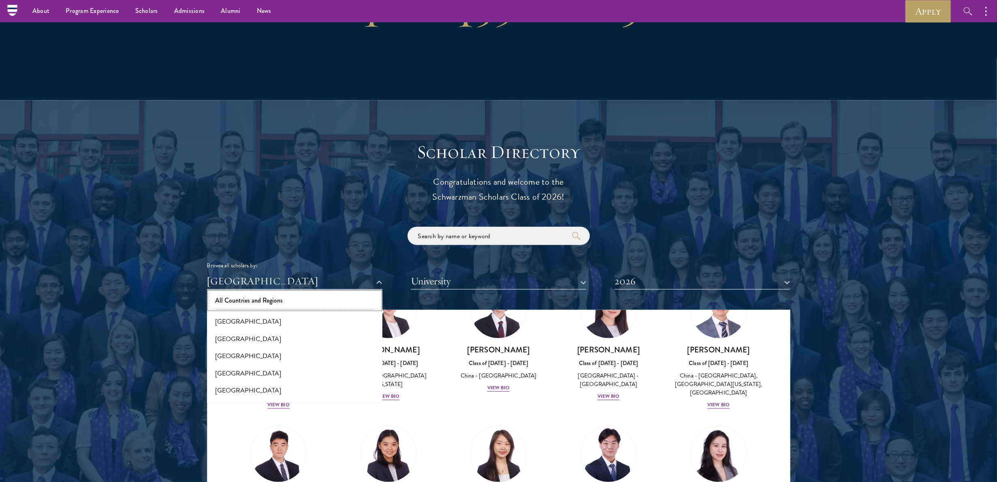
click at [254, 241] on button "All Countries and Regions" at bounding box center [294, 300] width 171 height 17
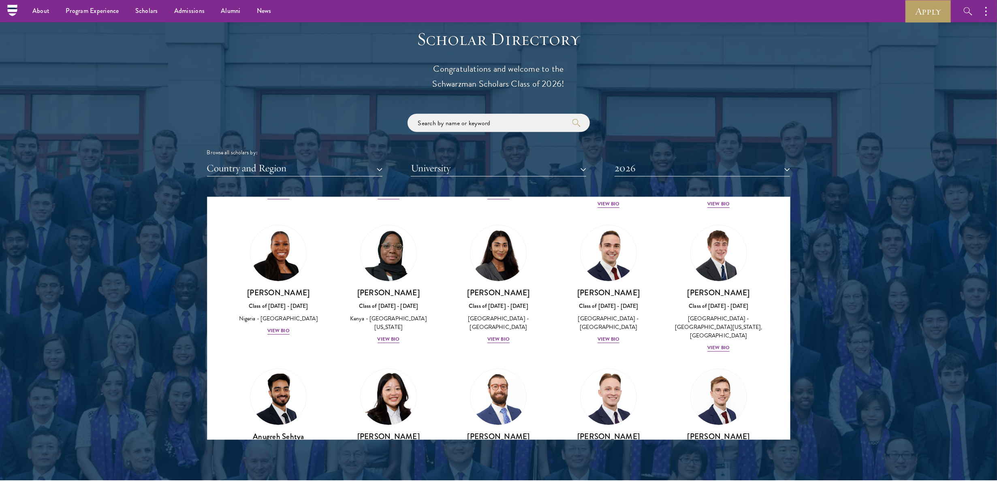
scroll to position [3074, 0]
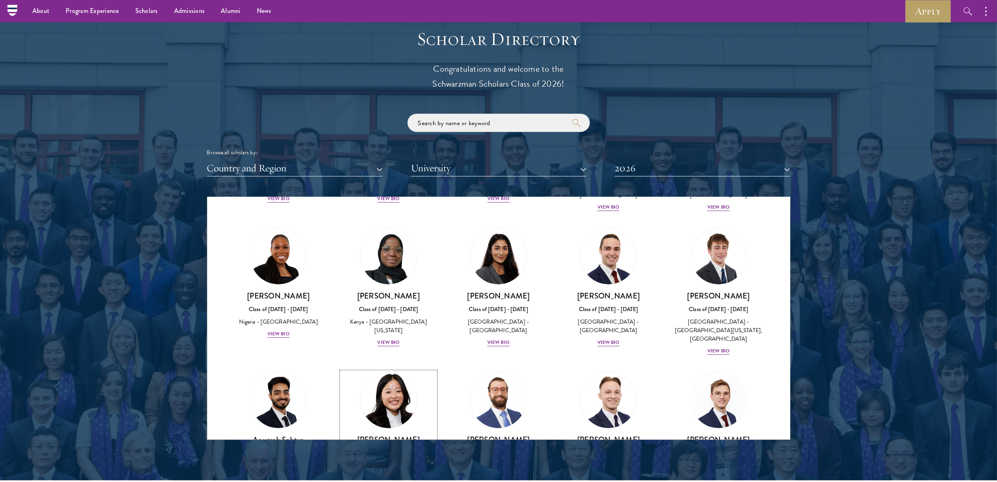
click at [430, 241] on div "[GEOGRAPHIC_DATA] - [GEOGRAPHIC_DATA]" at bounding box center [388, 469] width 94 height 17
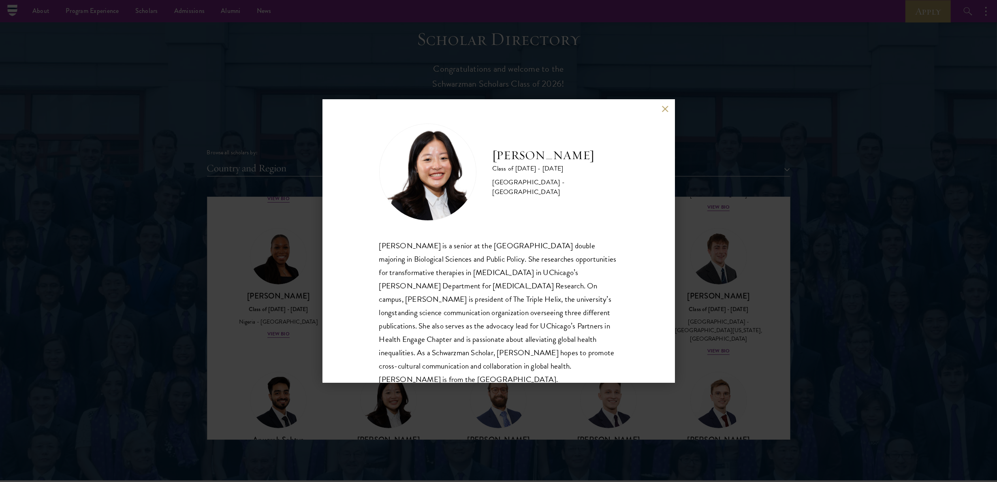
click at [498, 102] on div "[PERSON_NAME] Class of [DATE] - [DATE] [GEOGRAPHIC_DATA] - [GEOGRAPHIC_DATA] [P…" at bounding box center [498, 241] width 352 height 284
click at [498, 109] on button at bounding box center [665, 108] width 7 height 7
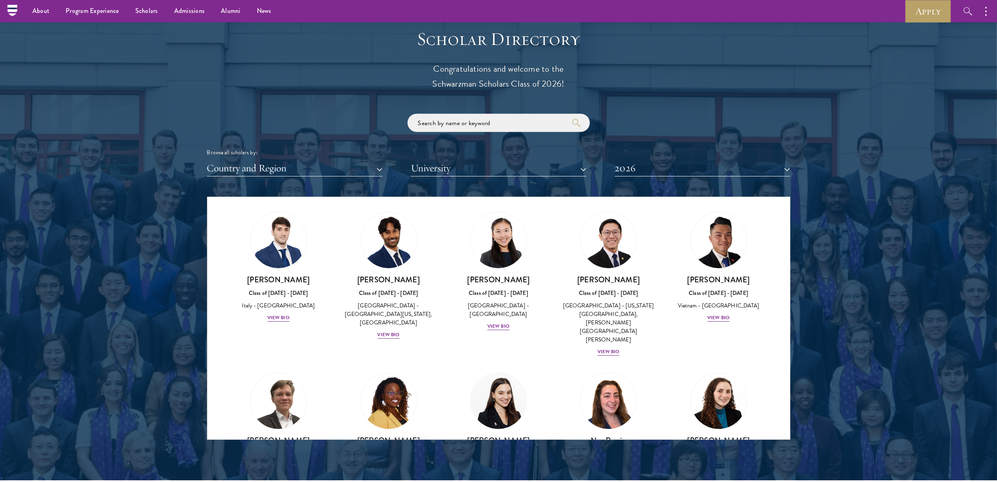
scroll to position [2793, 0]
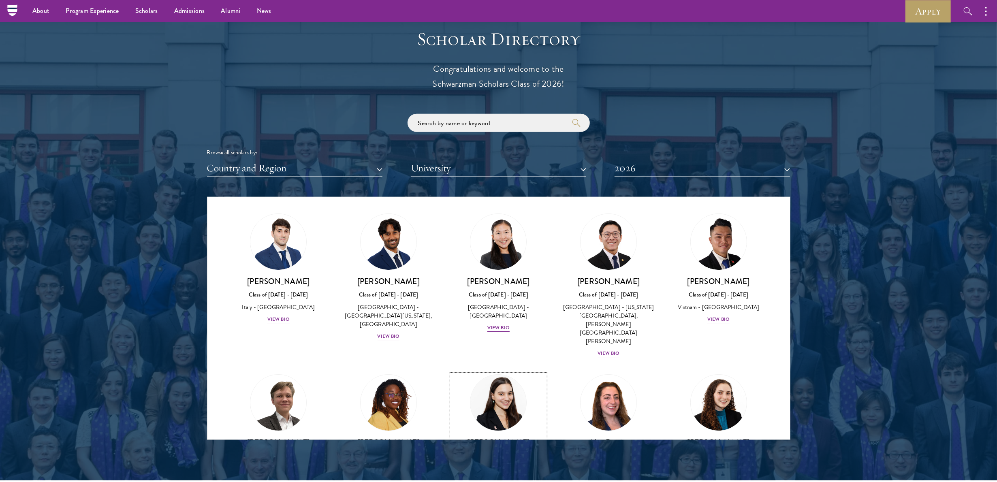
click at [498, 241] on img at bounding box center [499, 403] width 62 height 62
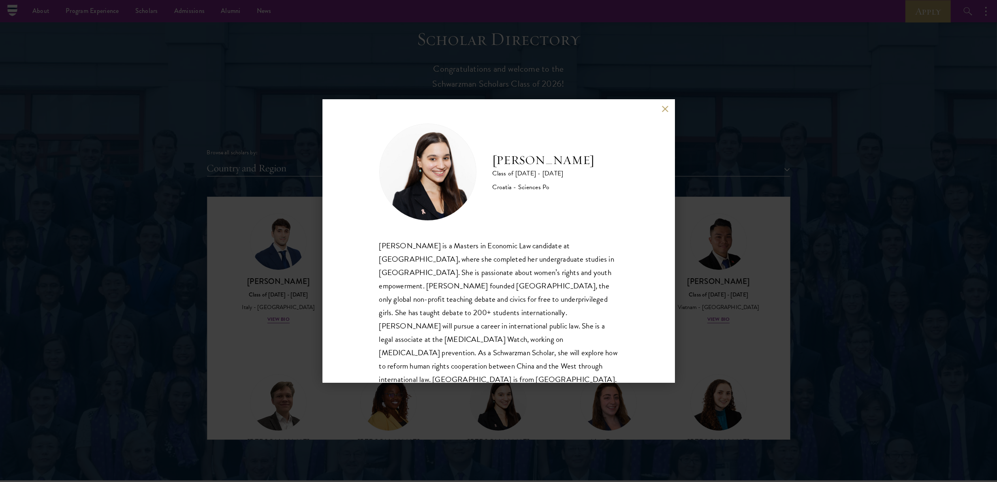
click at [498, 113] on div "[PERSON_NAME] Class of [DATE] - [DATE] Croatia - Sciences Po [PERSON_NAME] is a…" at bounding box center [498, 241] width 352 height 284
click at [498, 105] on button at bounding box center [665, 108] width 7 height 7
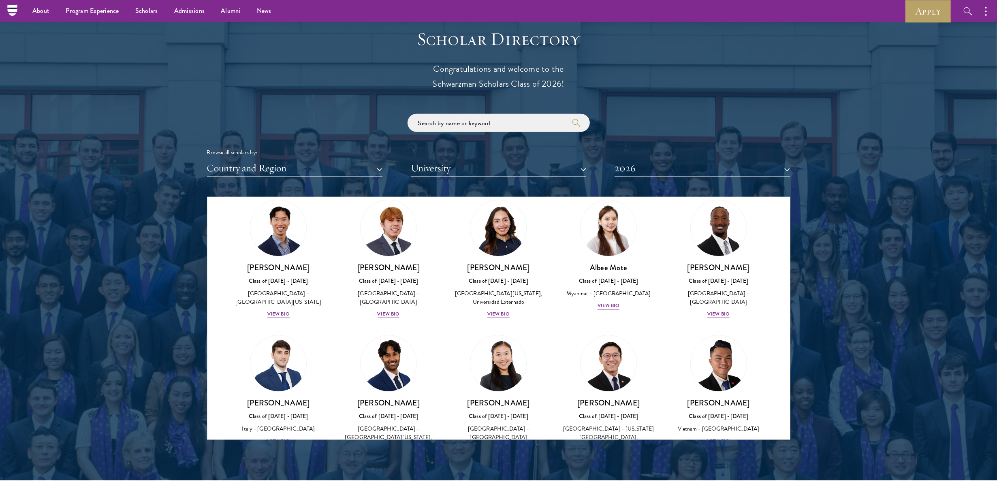
scroll to position [2669, 0]
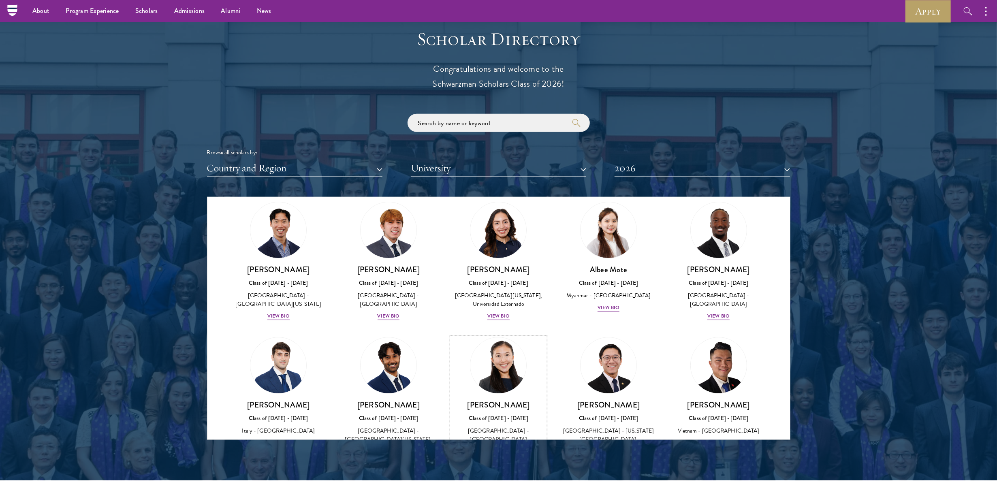
click at [488, 241] on img at bounding box center [499, 366] width 62 height 62
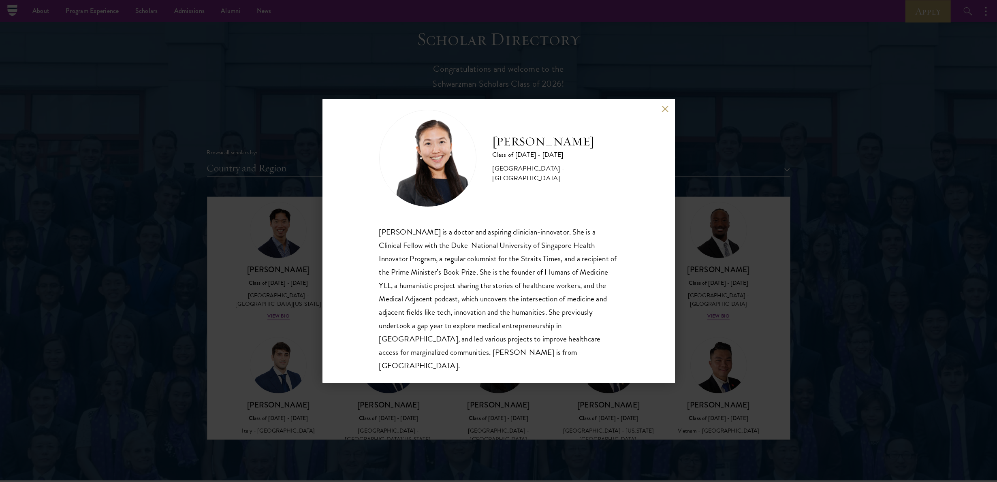
scroll to position [13, 0]
click at [498, 111] on button at bounding box center [665, 108] width 7 height 7
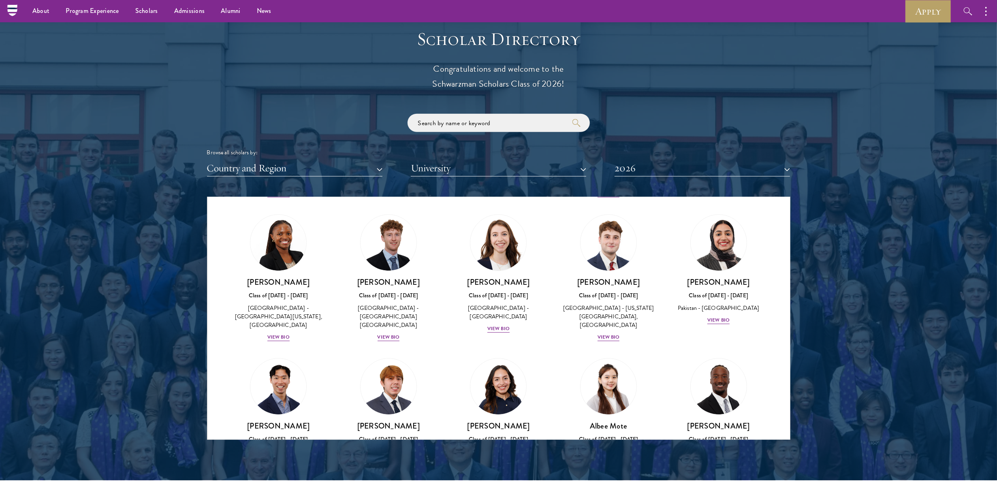
scroll to position [2512, 0]
click at [498, 241] on img at bounding box center [608, 387] width 56 height 56
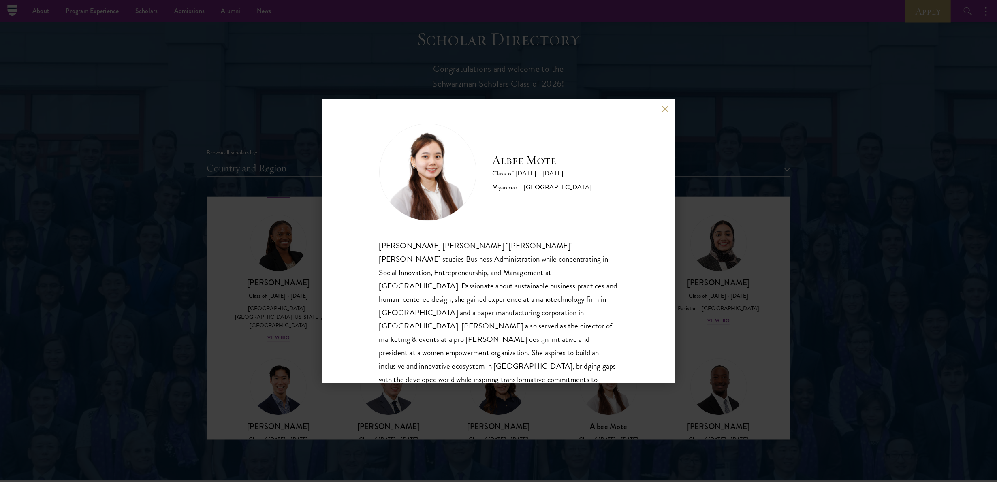
click at [498, 109] on button at bounding box center [665, 108] width 7 height 7
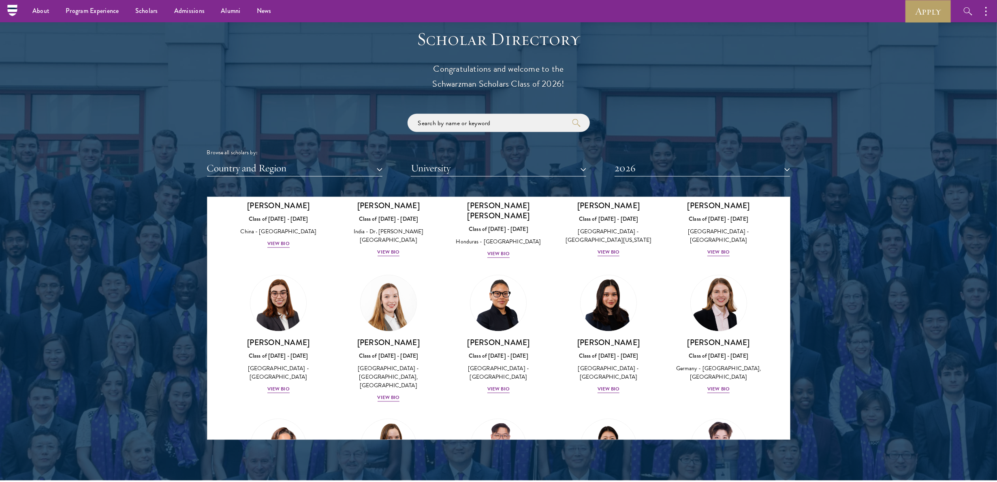
scroll to position [1722, 0]
